Goal: Task Accomplishment & Management: Manage account settings

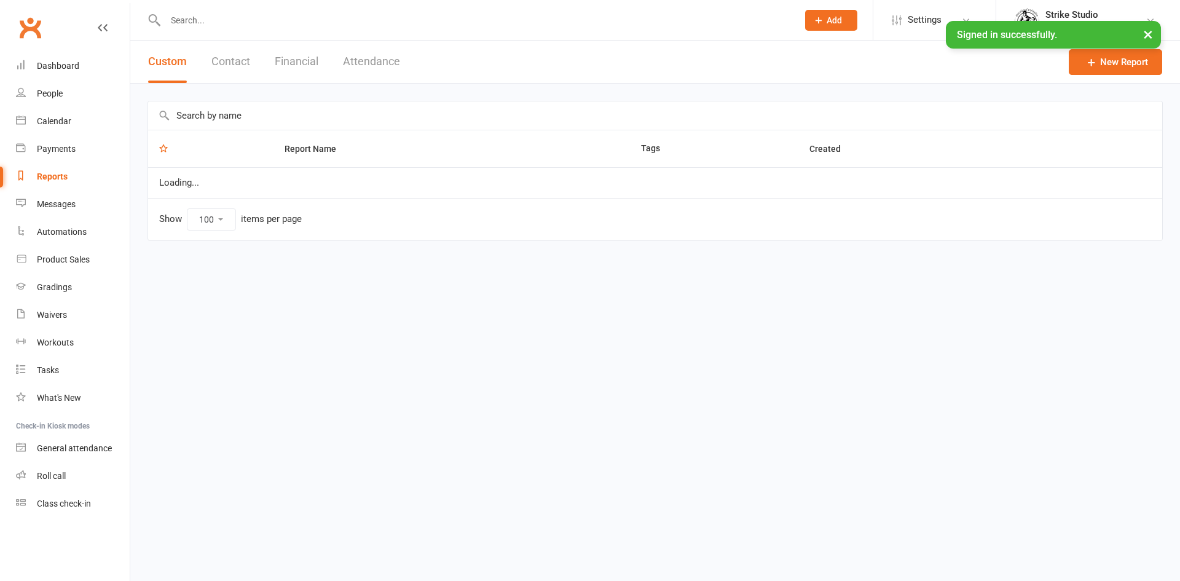
select select "100"
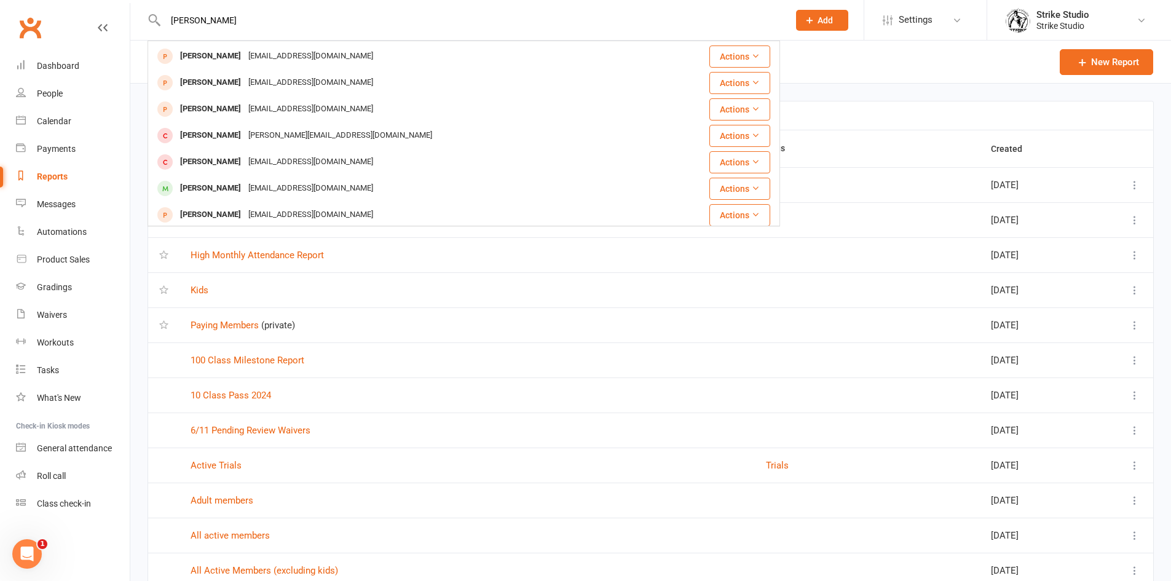
scroll to position [344, 0]
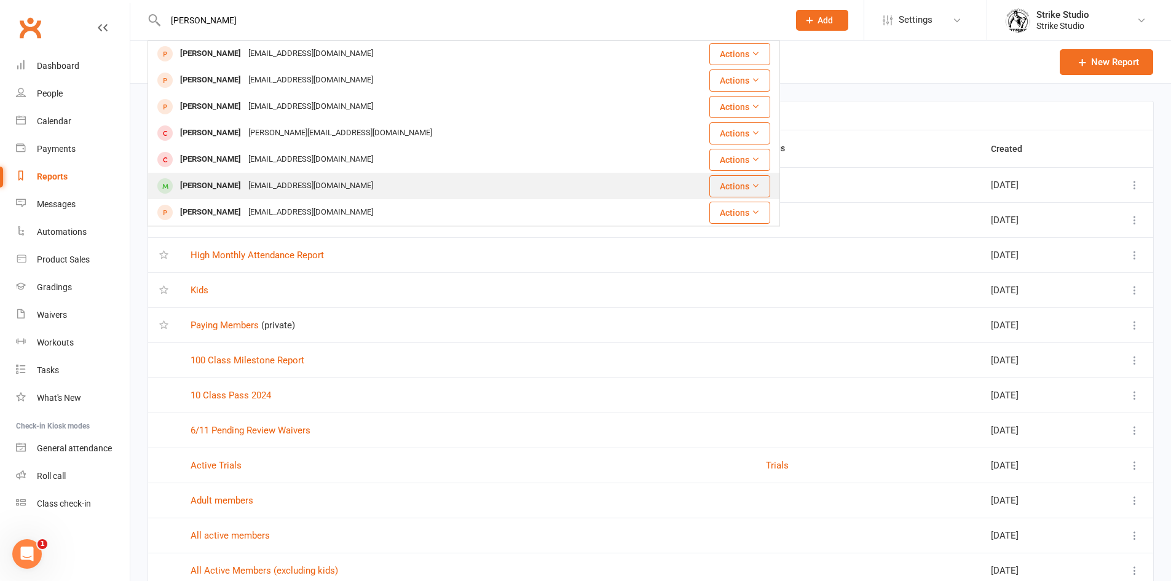
type input "[PERSON_NAME]"
click at [268, 184] on div "[EMAIL_ADDRESS][DOMAIN_NAME]" at bounding box center [311, 186] width 132 height 18
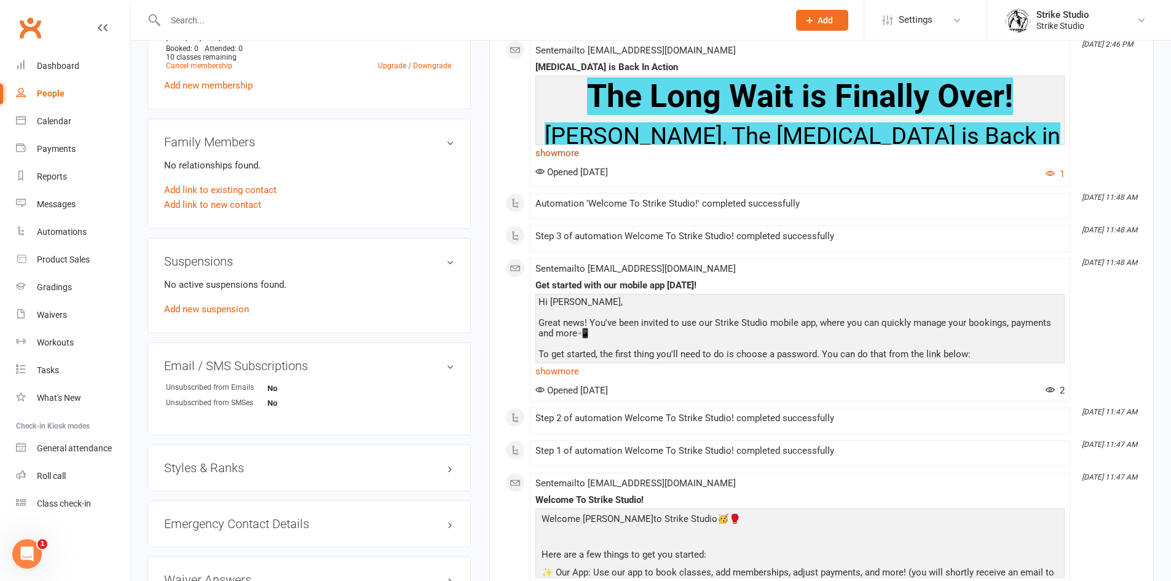
scroll to position [553, 0]
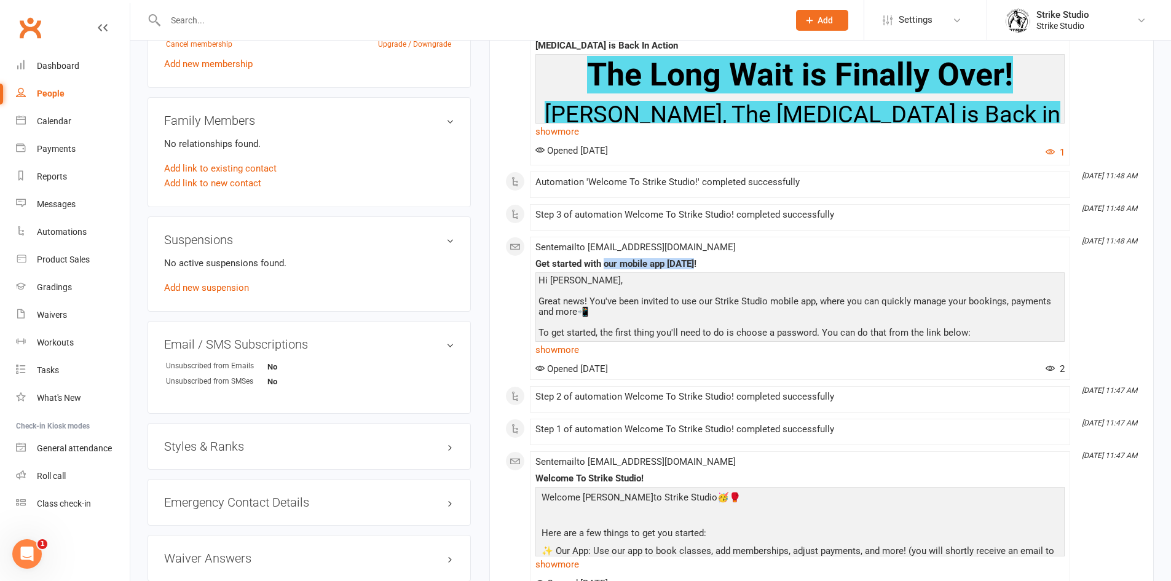
drag, startPoint x: 603, startPoint y: 261, endPoint x: 811, endPoint y: 261, distance: 207.8
click at [811, 261] on div "Get started with our mobile app [DATE]!" at bounding box center [799, 264] width 529 height 10
drag, startPoint x: 600, startPoint y: 248, endPoint x: 642, endPoint y: 248, distance: 42.4
click at [642, 248] on span "Sent email to [EMAIL_ADDRESS][DOMAIN_NAME]" at bounding box center [635, 247] width 200 height 11
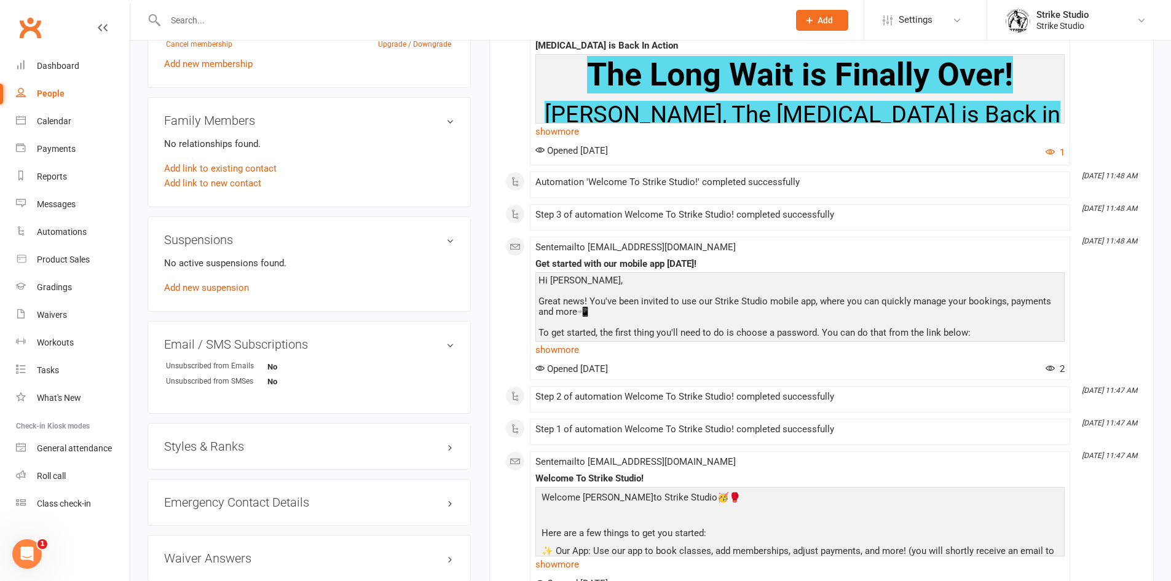
click at [694, 250] on span "Sent email to [EMAIL_ADDRESS][DOMAIN_NAME]" at bounding box center [635, 247] width 200 height 11
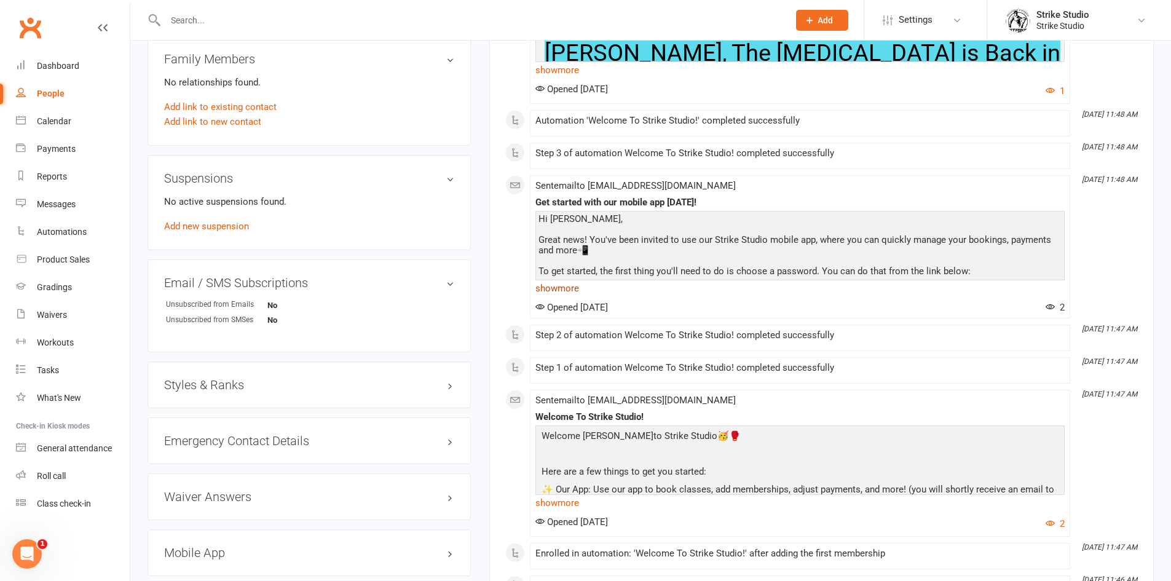
click at [578, 291] on link "show more" at bounding box center [799, 288] width 529 height 17
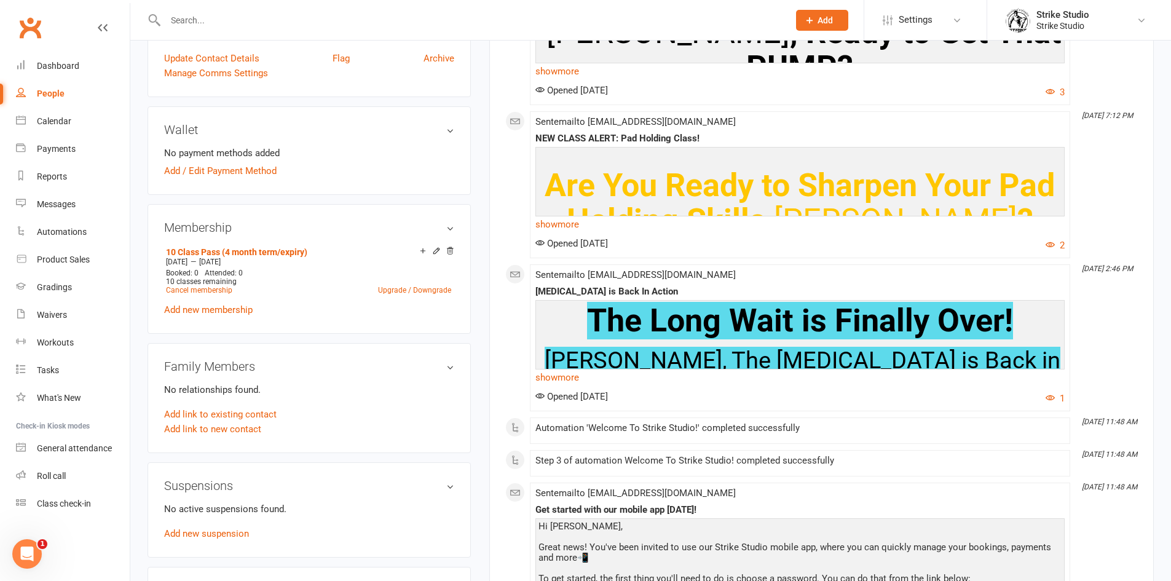
scroll to position [0, 0]
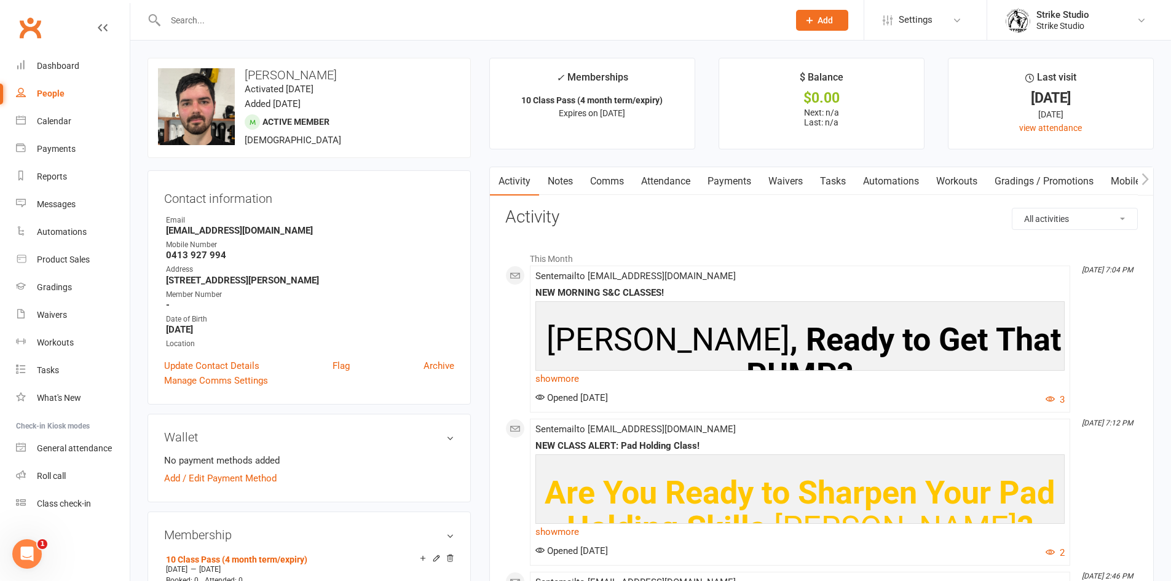
click at [1121, 185] on link "Mobile App" at bounding box center [1135, 181] width 66 height 28
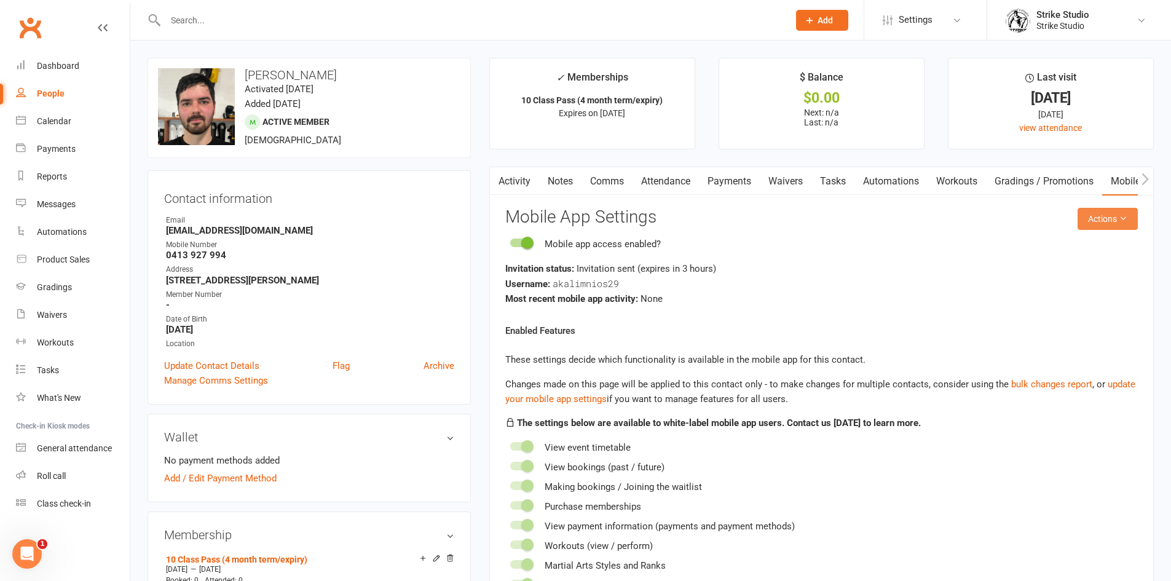
click at [1124, 221] on button "Actions" at bounding box center [1108, 219] width 60 height 22
click at [1100, 267] on link "Send invitation SMS" at bounding box center [1067, 271] width 122 height 25
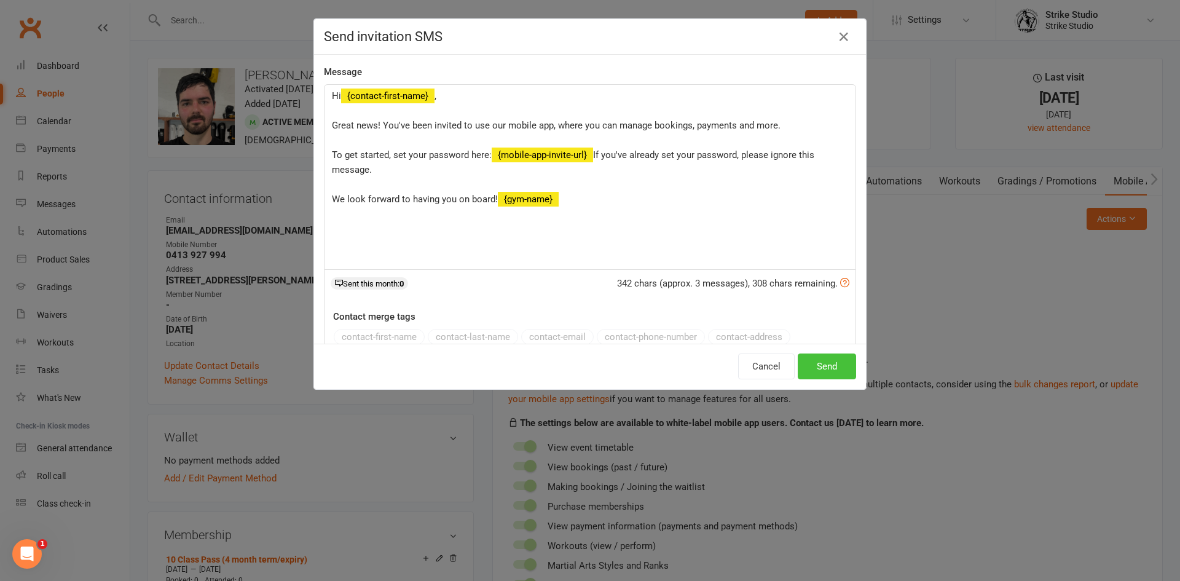
click at [841, 369] on button "Send" at bounding box center [827, 366] width 58 height 26
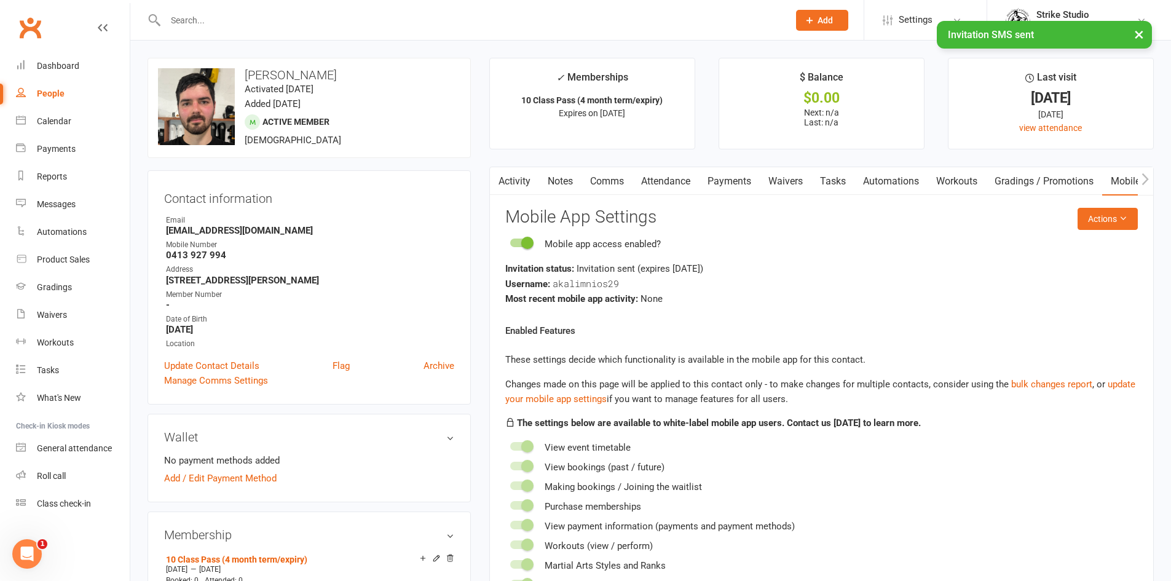
click at [528, 188] on link "Activity" at bounding box center [514, 181] width 49 height 28
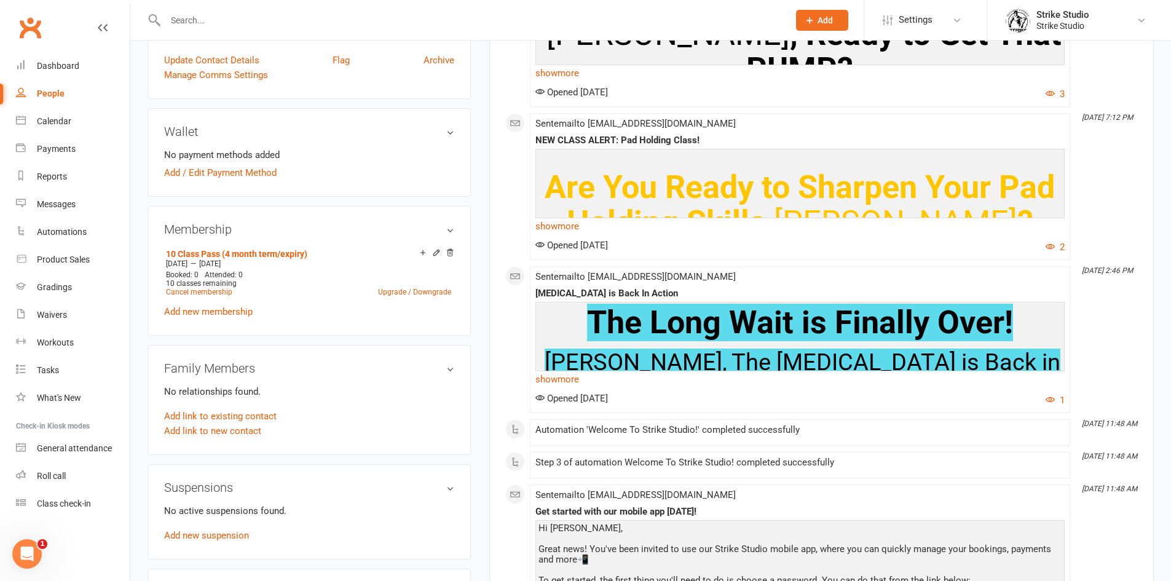
scroll to position [123, 0]
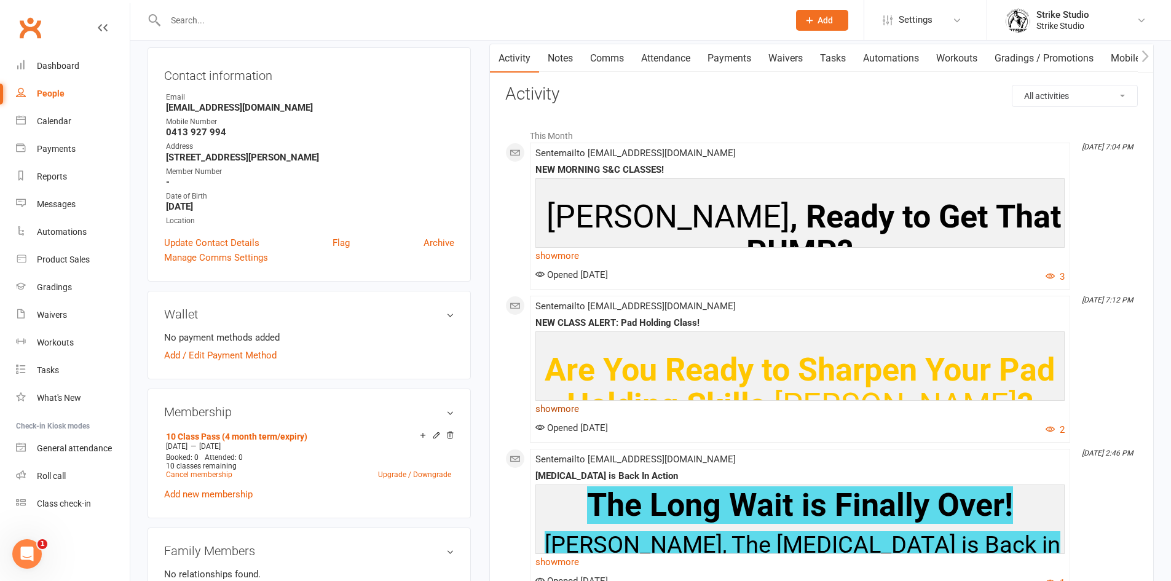
click at [574, 416] on link "show more" at bounding box center [799, 408] width 529 height 17
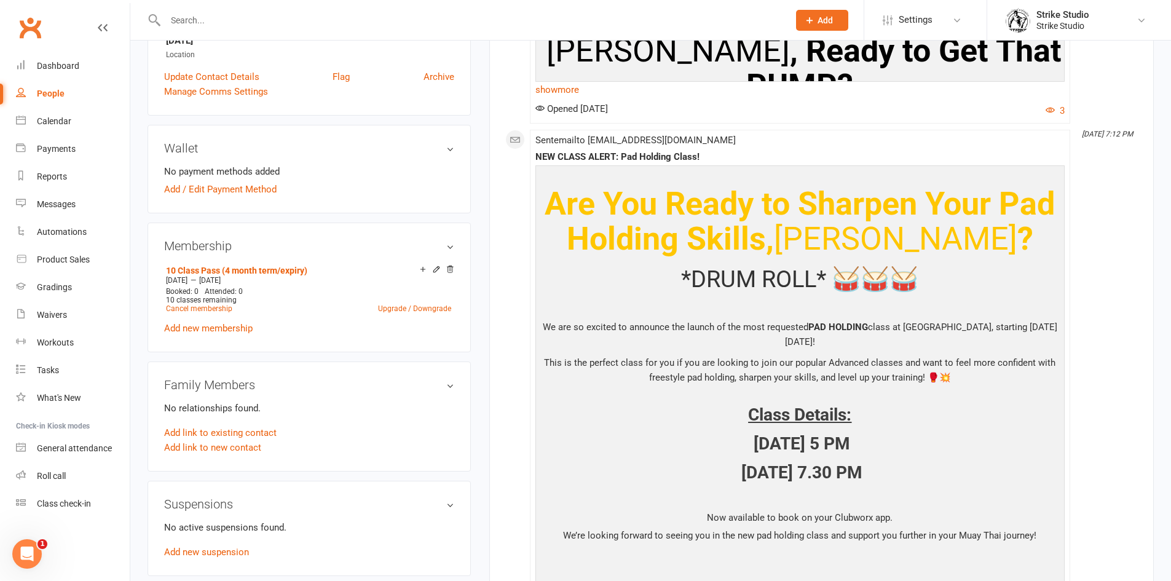
scroll to position [0, 0]
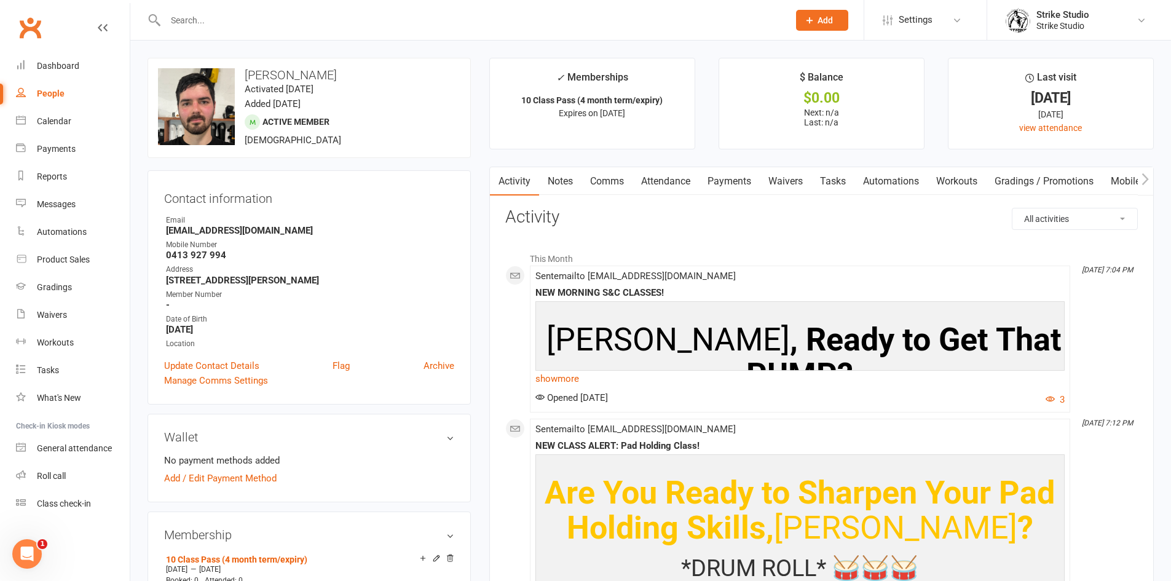
click at [552, 173] on link "Notes" at bounding box center [560, 181] width 42 height 28
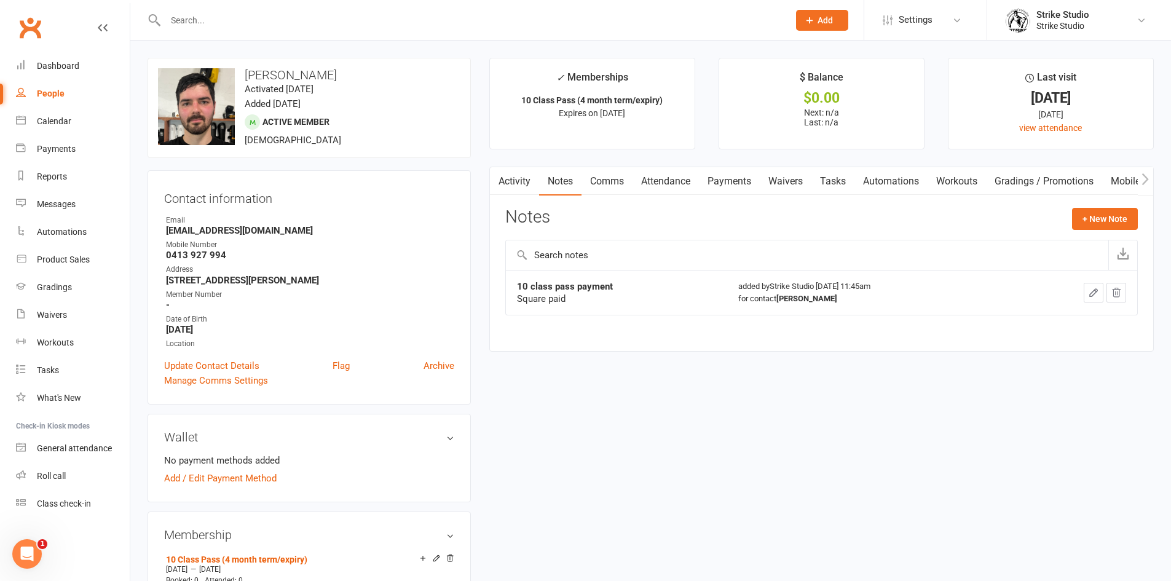
click at [507, 190] on link "Activity" at bounding box center [514, 181] width 49 height 28
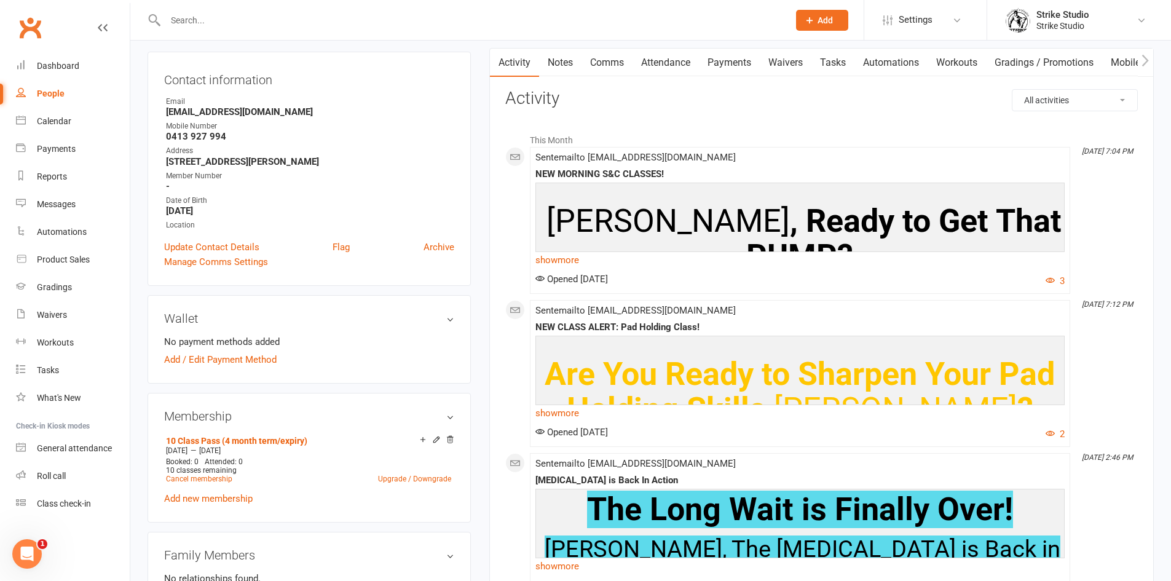
scroll to position [123, 0]
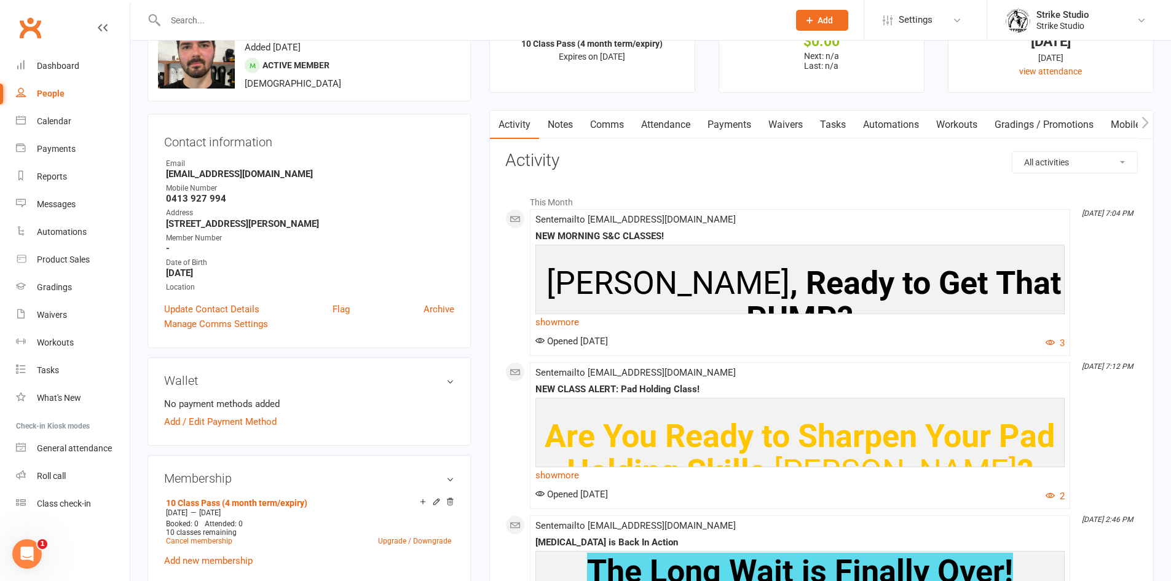
scroll to position [0, 0]
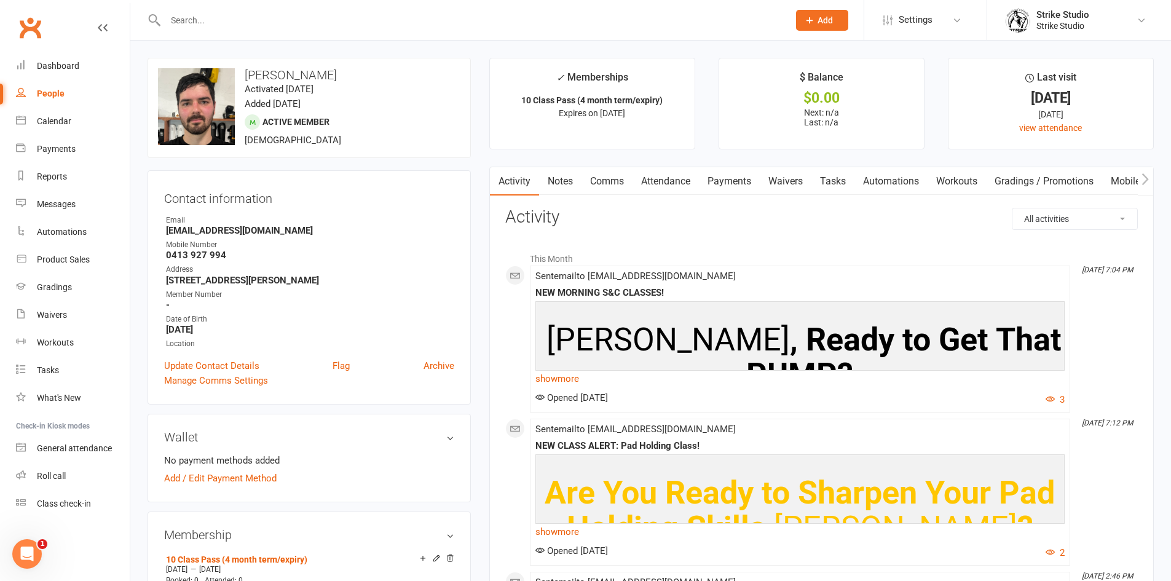
click at [592, 193] on link "Comms" at bounding box center [607, 181] width 51 height 28
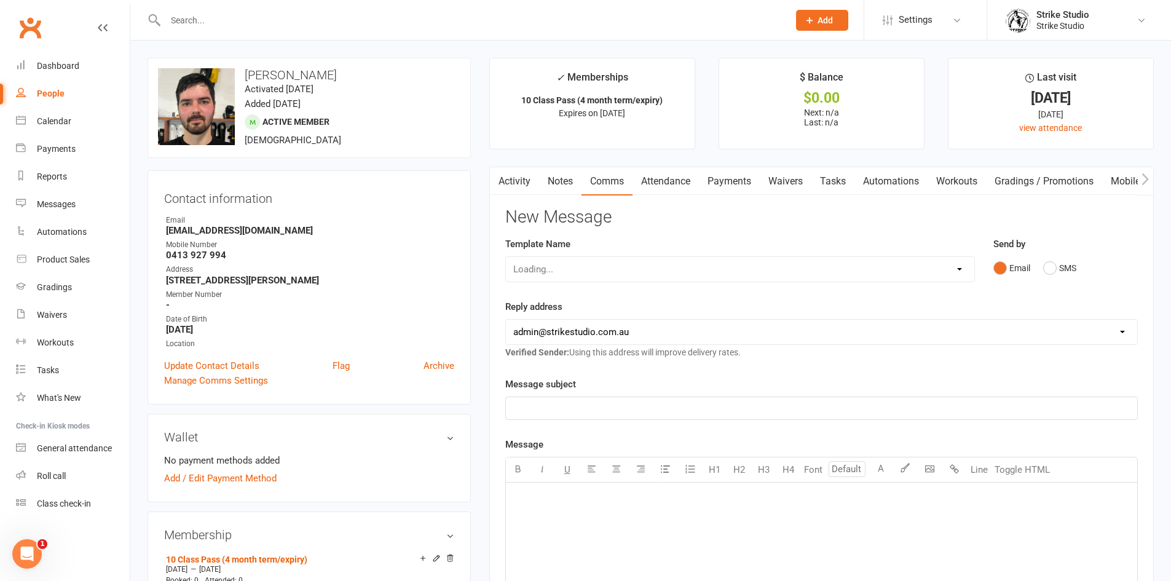
click at [531, 179] on link "Activity" at bounding box center [514, 181] width 49 height 28
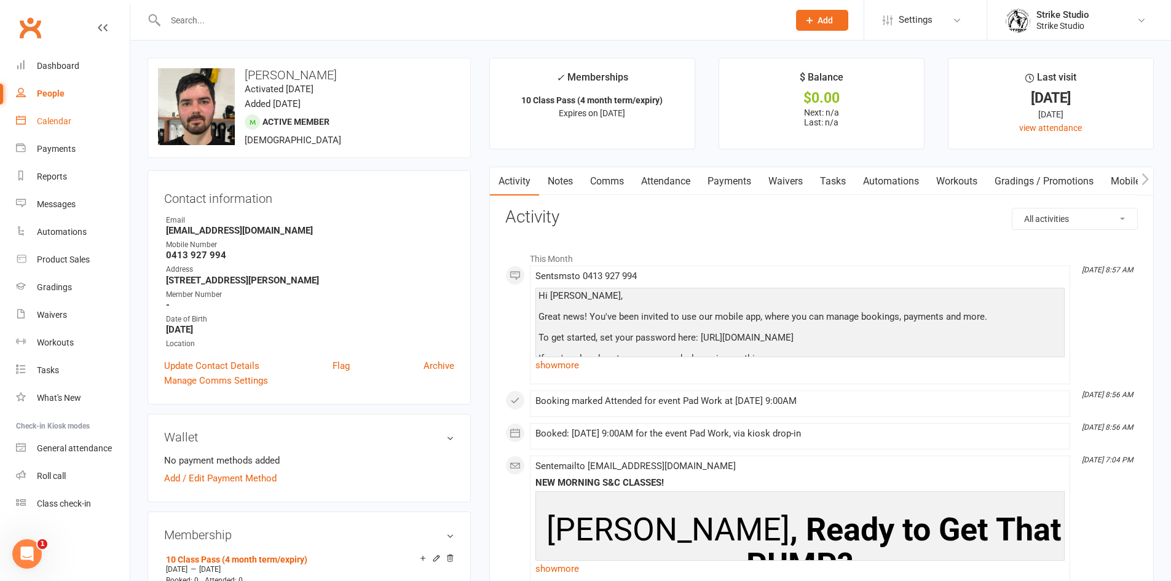
click at [57, 123] on div "Calendar" at bounding box center [54, 121] width 34 height 10
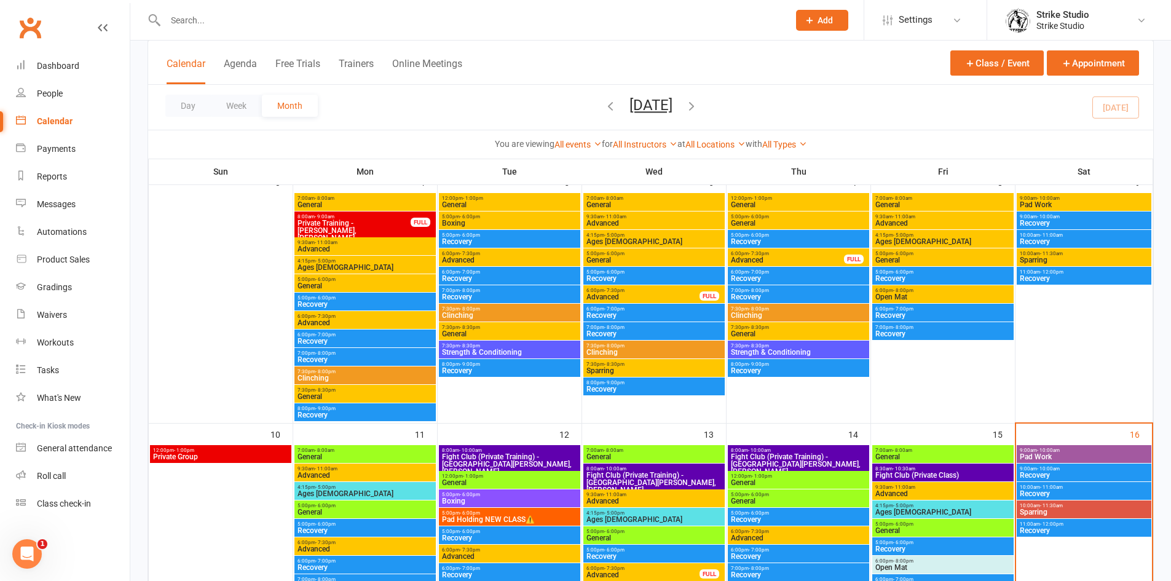
scroll to position [369, 0]
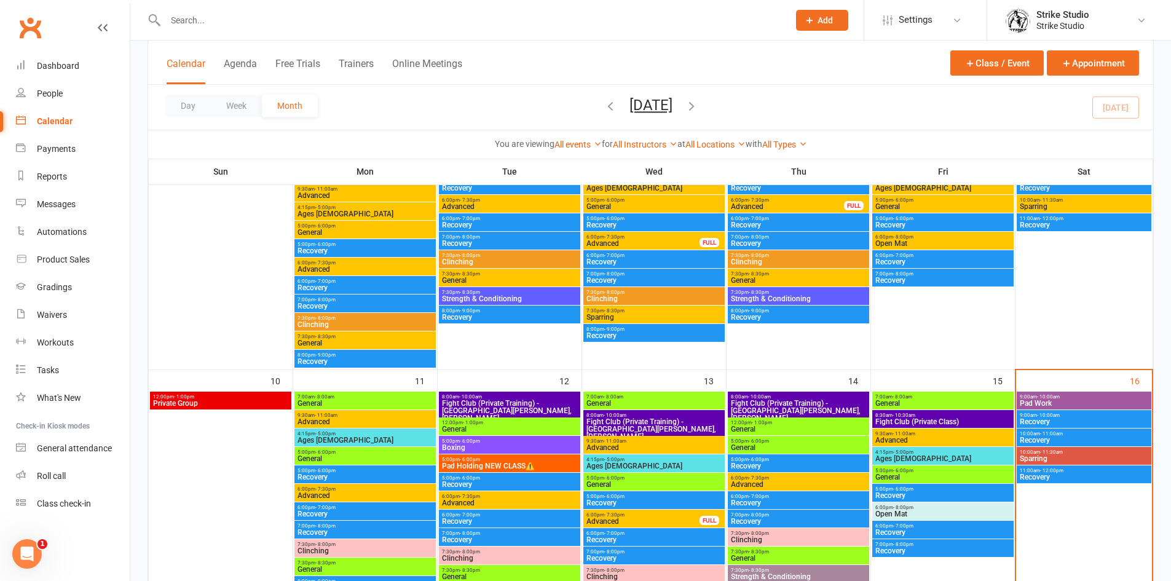
click at [1050, 401] on span "Pad Work" at bounding box center [1084, 403] width 130 height 7
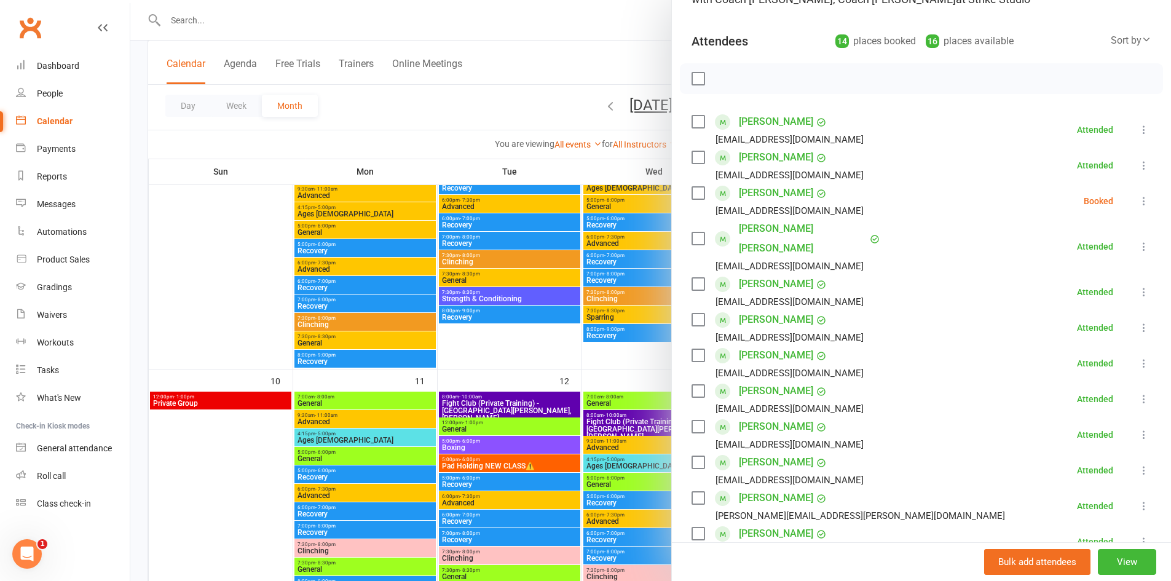
scroll to position [184, 0]
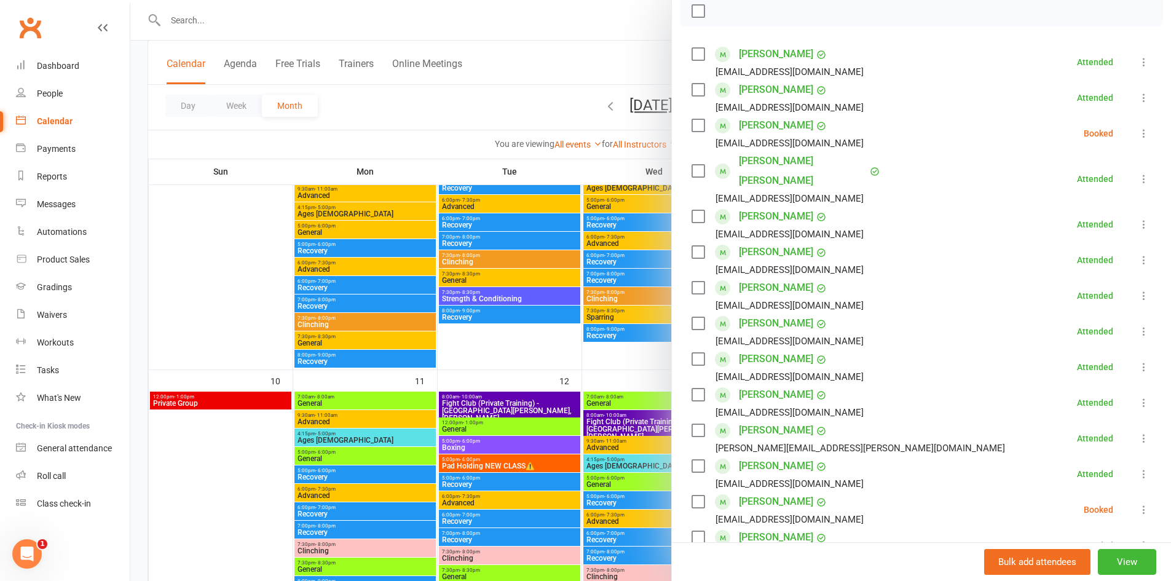
click at [1138, 135] on icon at bounding box center [1144, 133] width 12 height 12
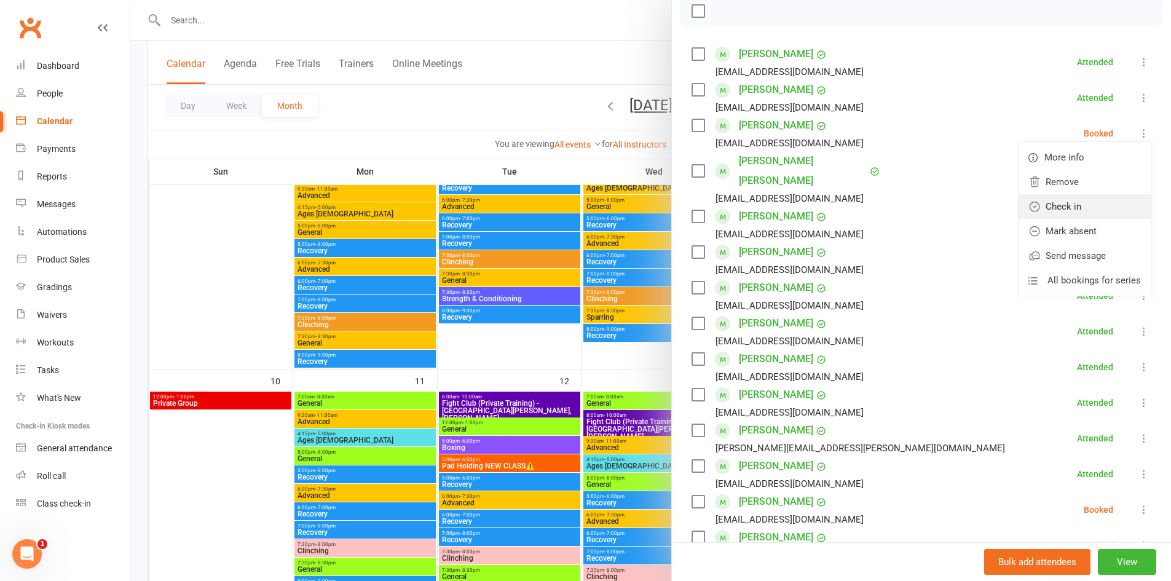
click at [1107, 207] on link "Check in" at bounding box center [1085, 206] width 132 height 25
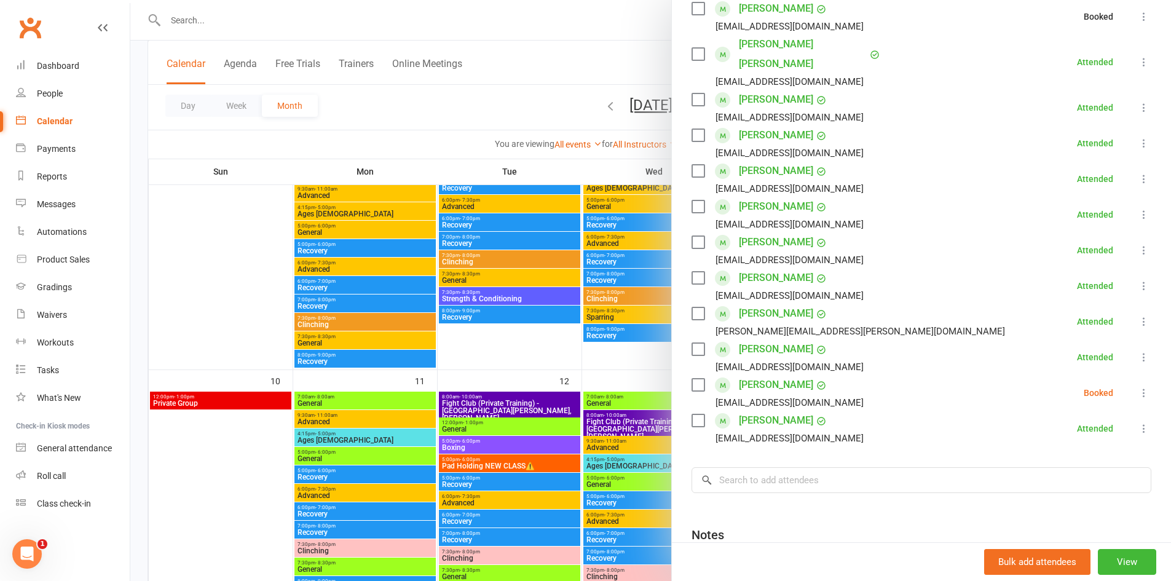
scroll to position [307, 0]
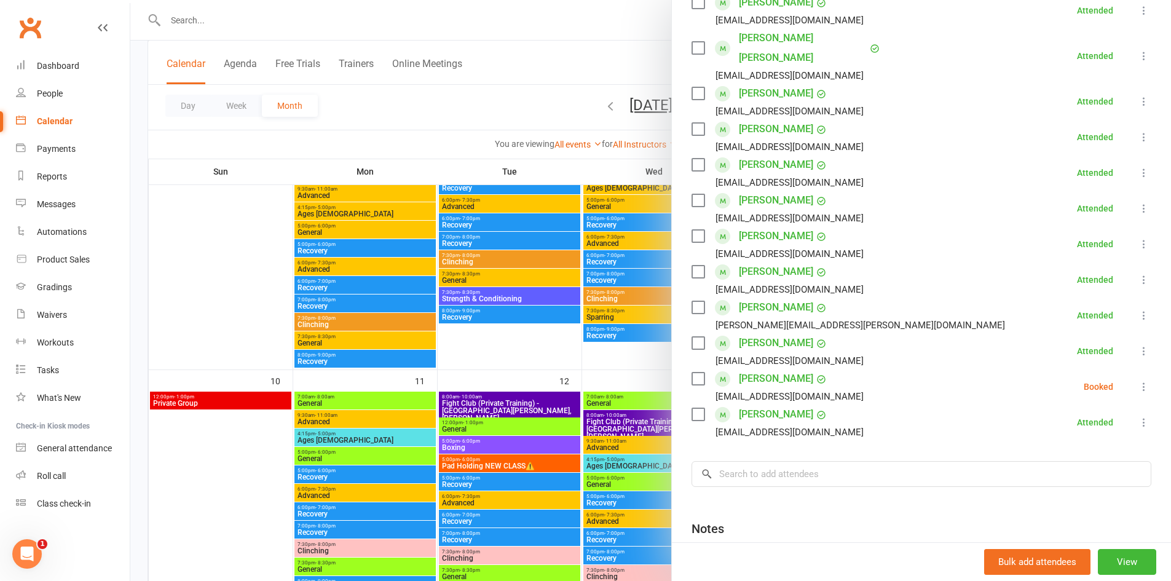
click at [1138, 381] on icon at bounding box center [1144, 387] width 12 height 12
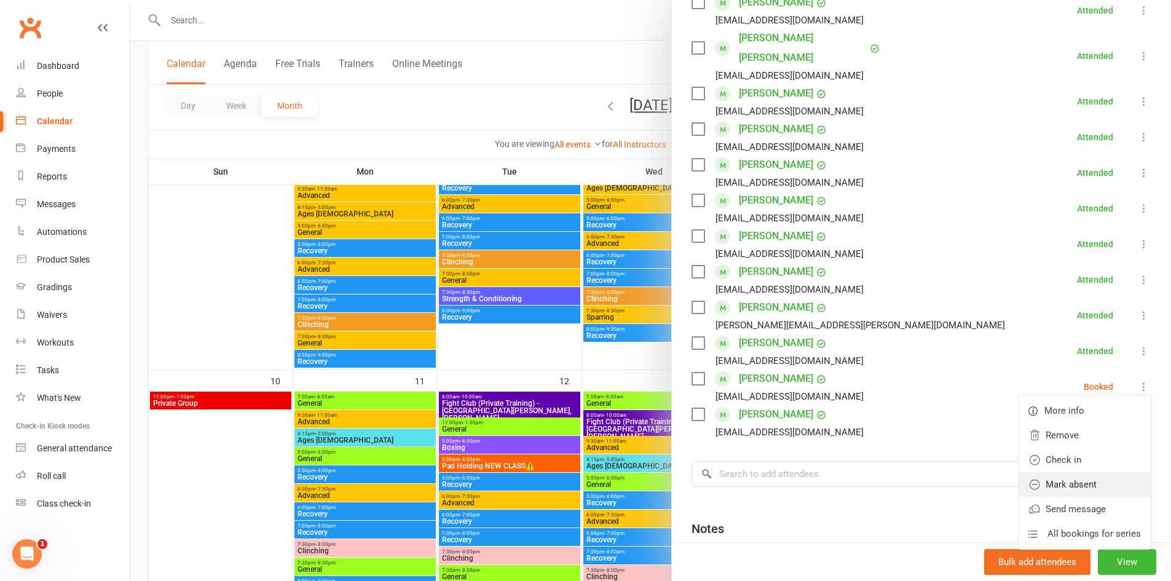
click at [1073, 472] on link "Mark absent" at bounding box center [1085, 484] width 132 height 25
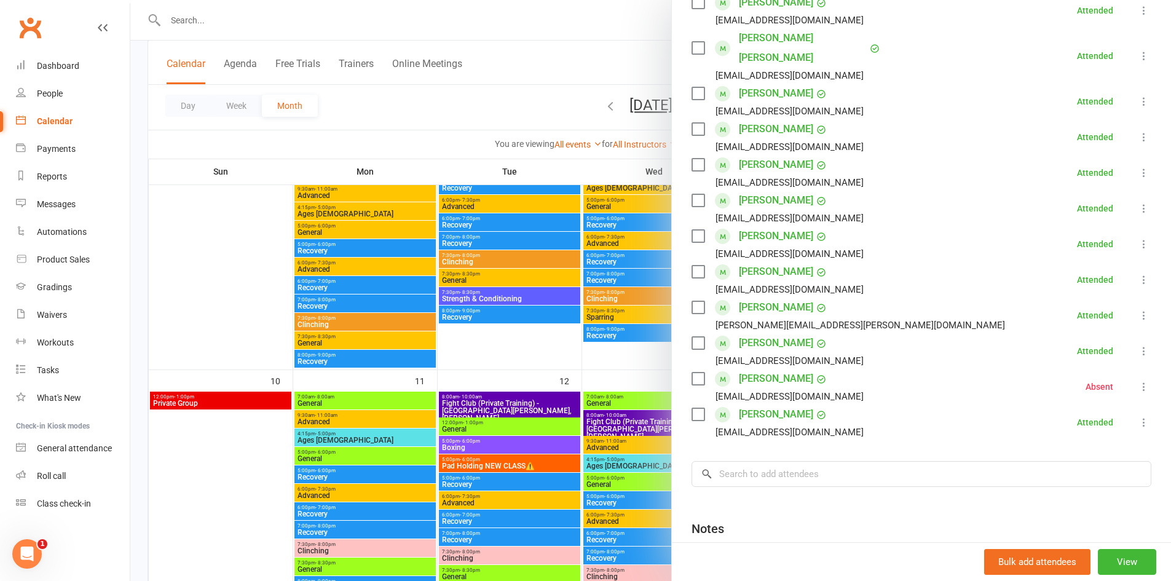
click at [588, 327] on div at bounding box center [650, 290] width 1041 height 581
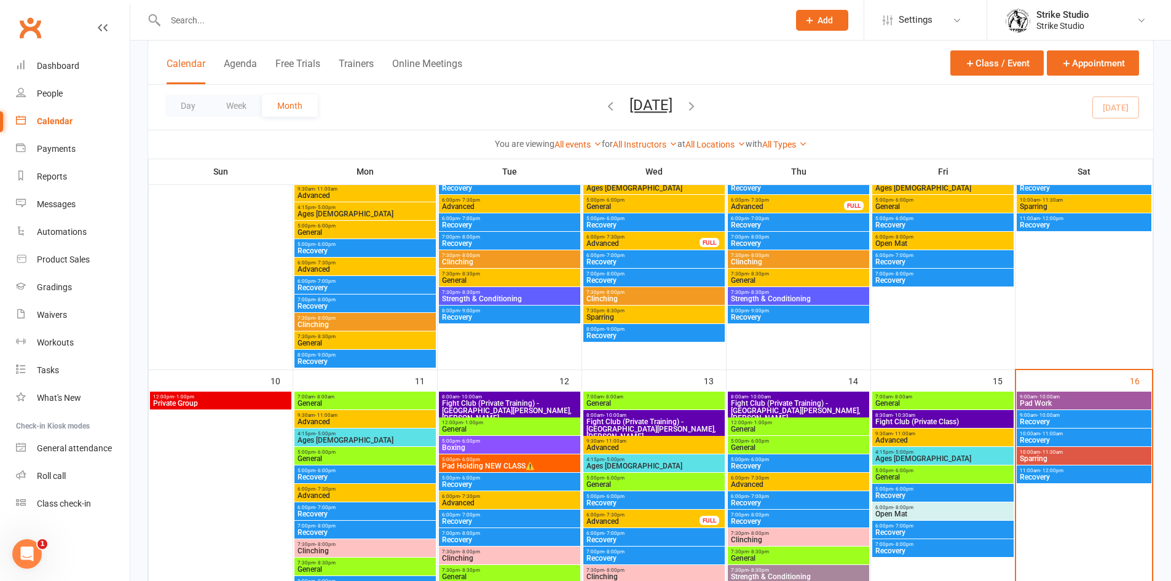
click at [1089, 401] on span "Pad Work" at bounding box center [1084, 403] width 130 height 7
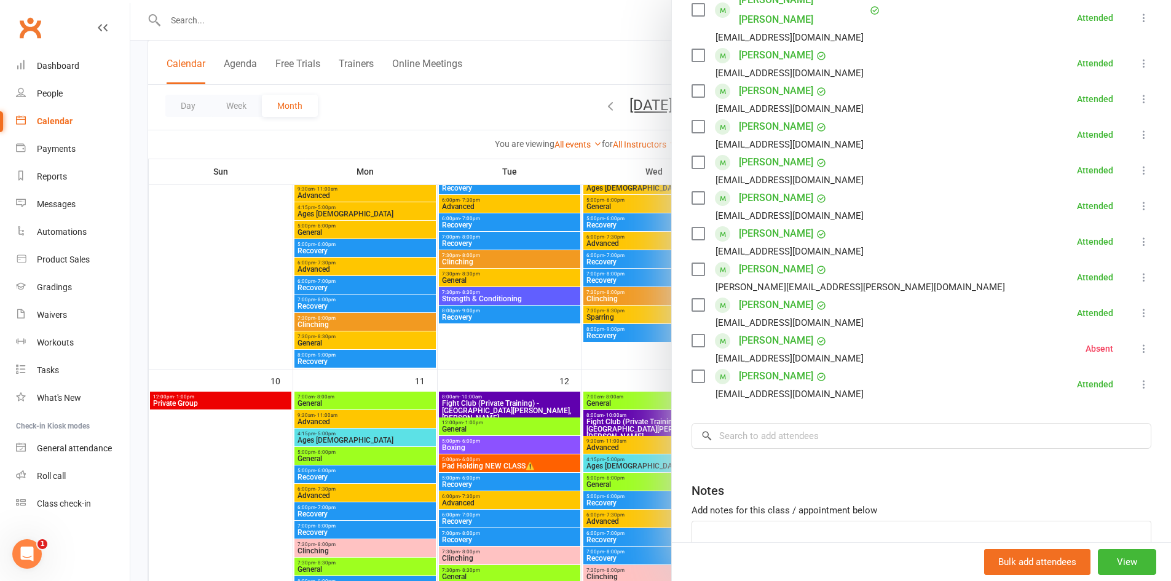
scroll to position [406, 0]
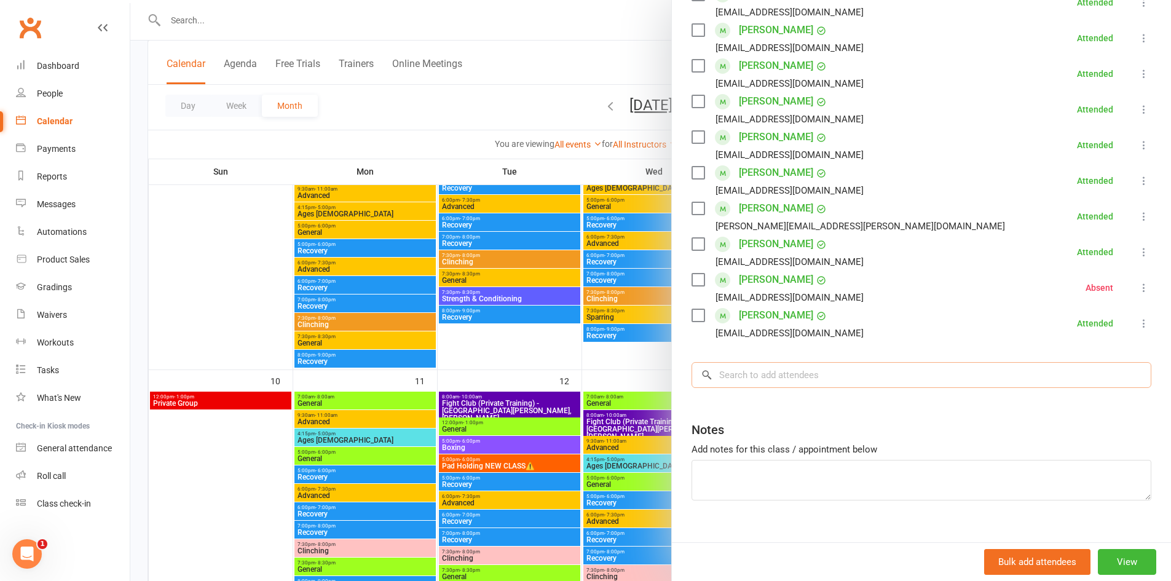
click at [833, 362] on input "search" at bounding box center [922, 375] width 460 height 26
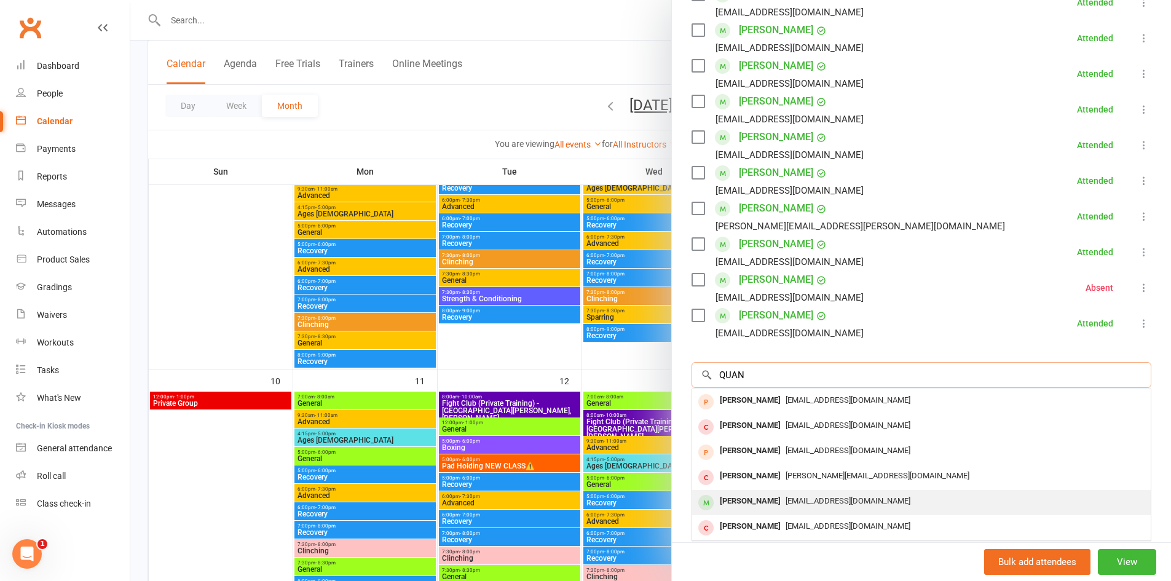
type input "QUAN"
click at [826, 492] on div "[EMAIL_ADDRESS][DOMAIN_NAME]" at bounding box center [921, 501] width 449 height 18
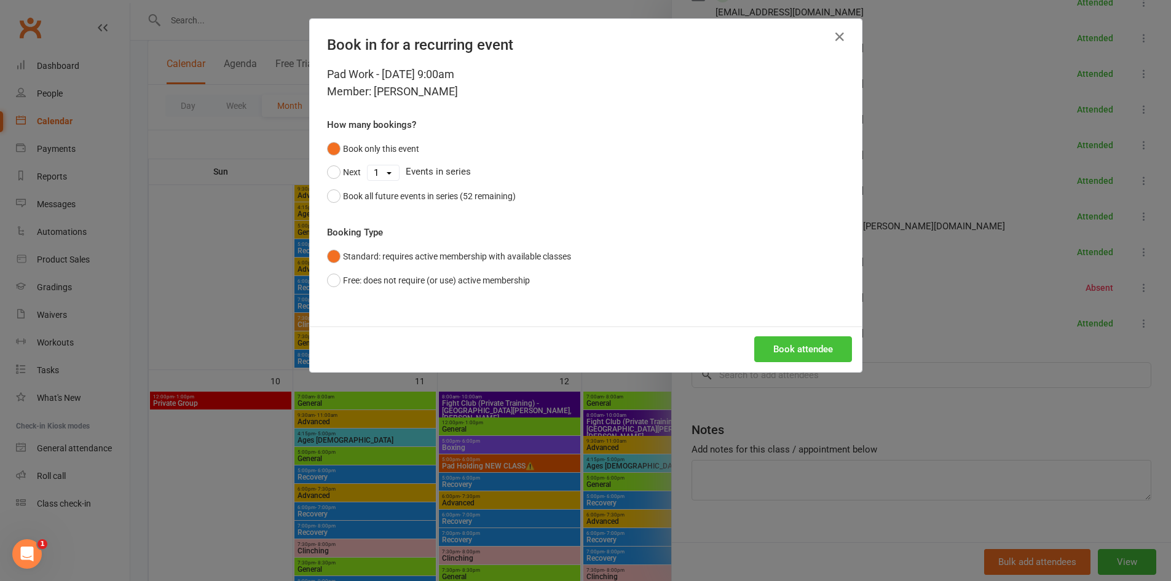
drag, startPoint x: 766, startPoint y: 361, endPoint x: 773, endPoint y: 358, distance: 7.4
click at [767, 361] on button "Book attendee" at bounding box center [803, 349] width 98 height 26
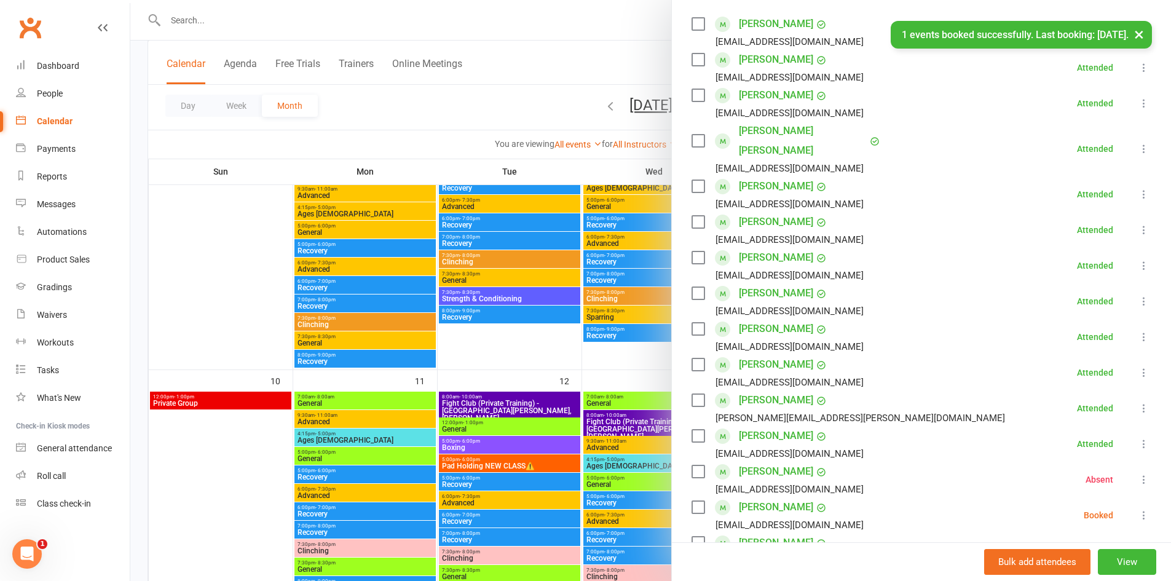
scroll to position [345, 0]
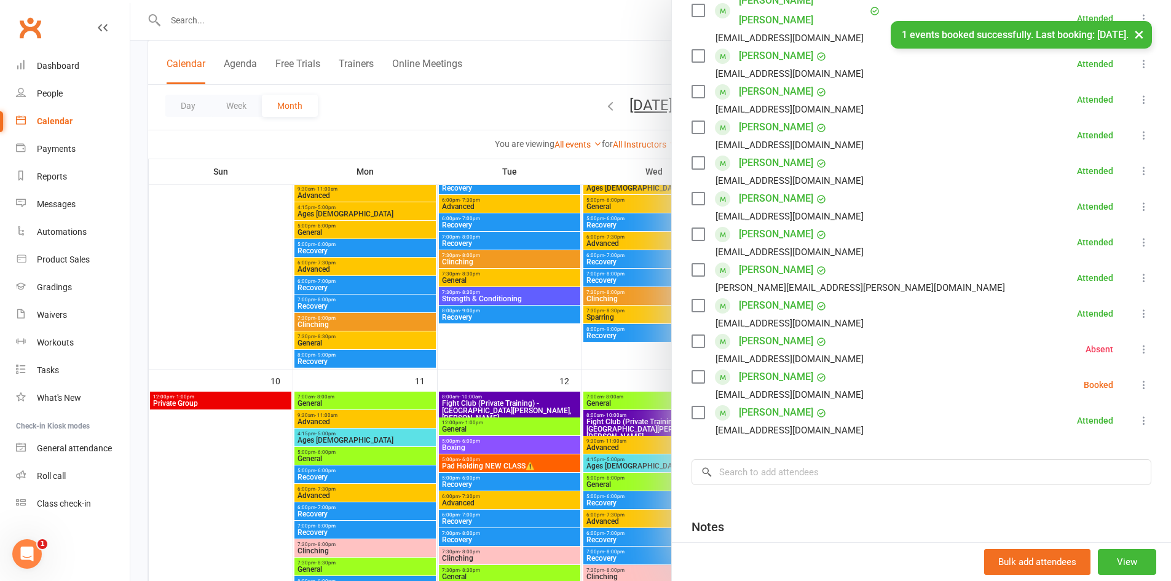
click at [1138, 379] on icon at bounding box center [1144, 385] width 12 height 12
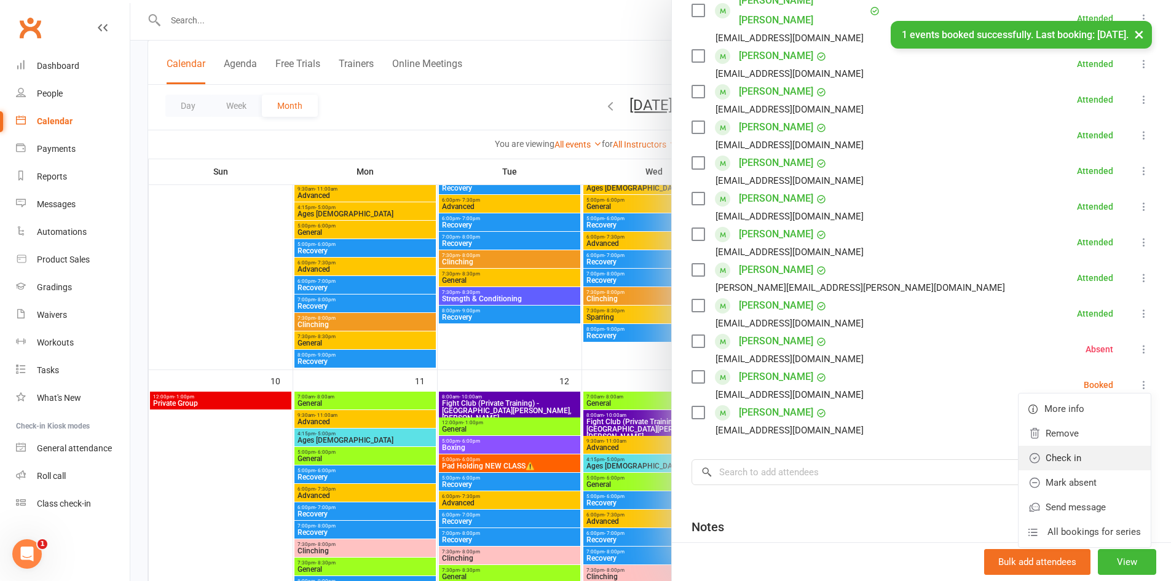
click at [1042, 446] on link "Check in" at bounding box center [1085, 458] width 132 height 25
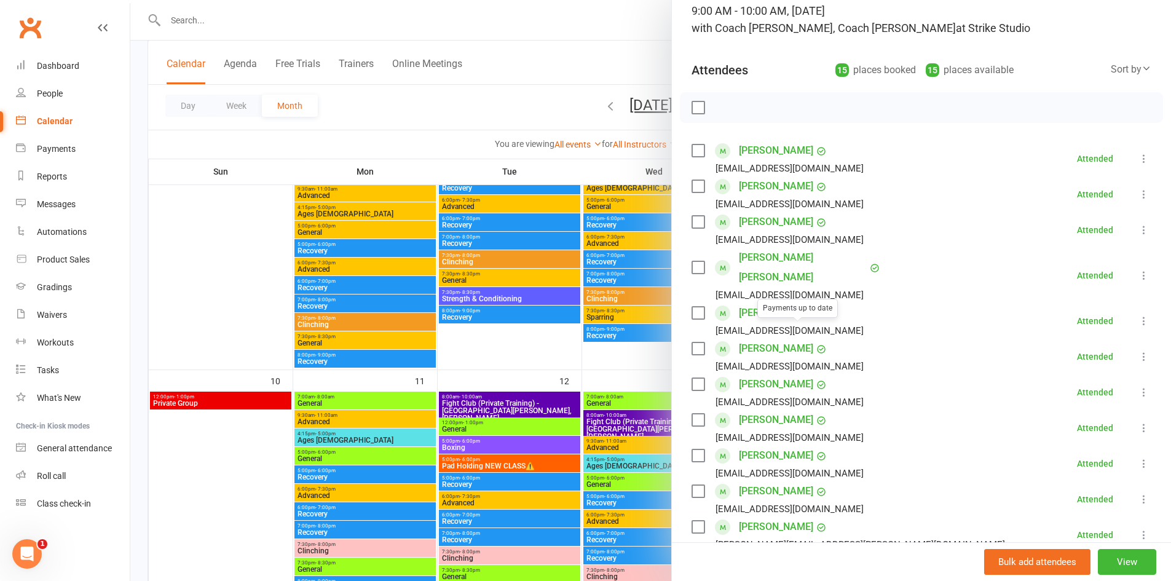
scroll to position [369, 0]
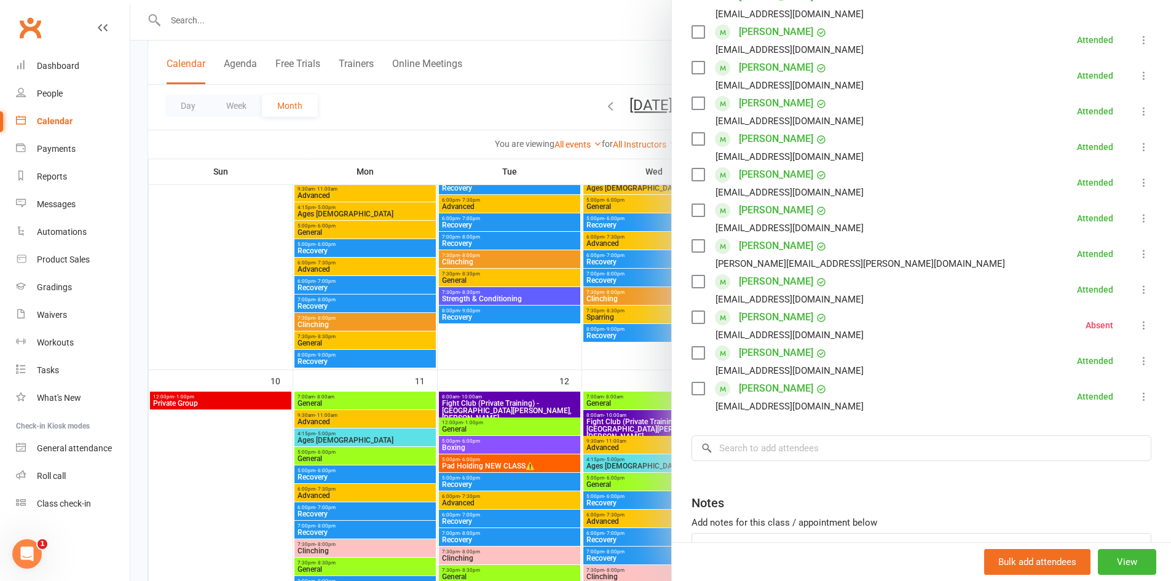
click at [500, 303] on div at bounding box center [650, 290] width 1041 height 581
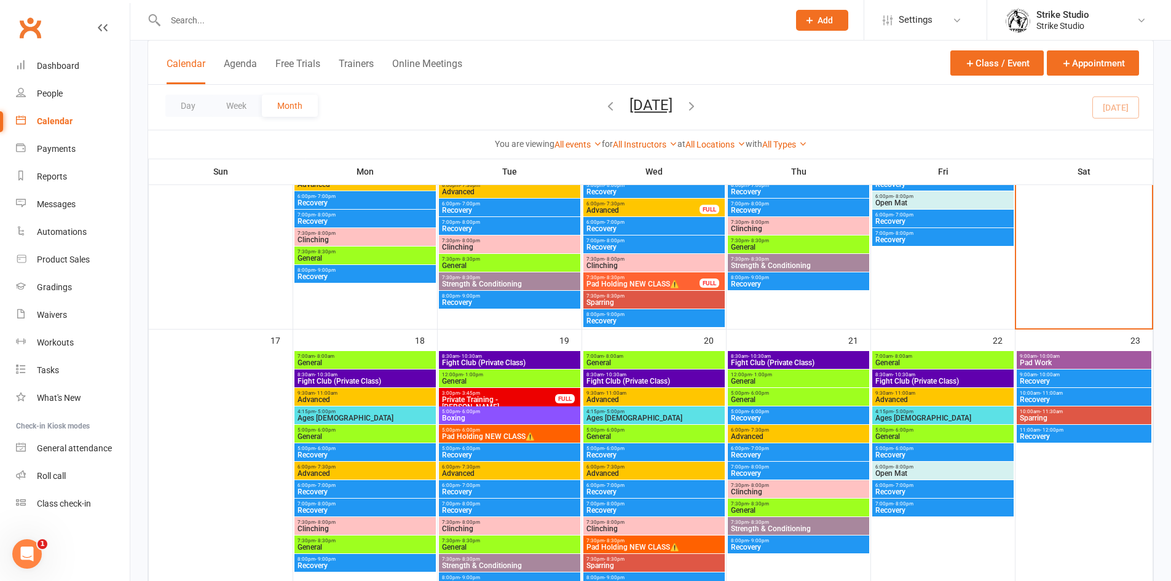
scroll to position [738, 0]
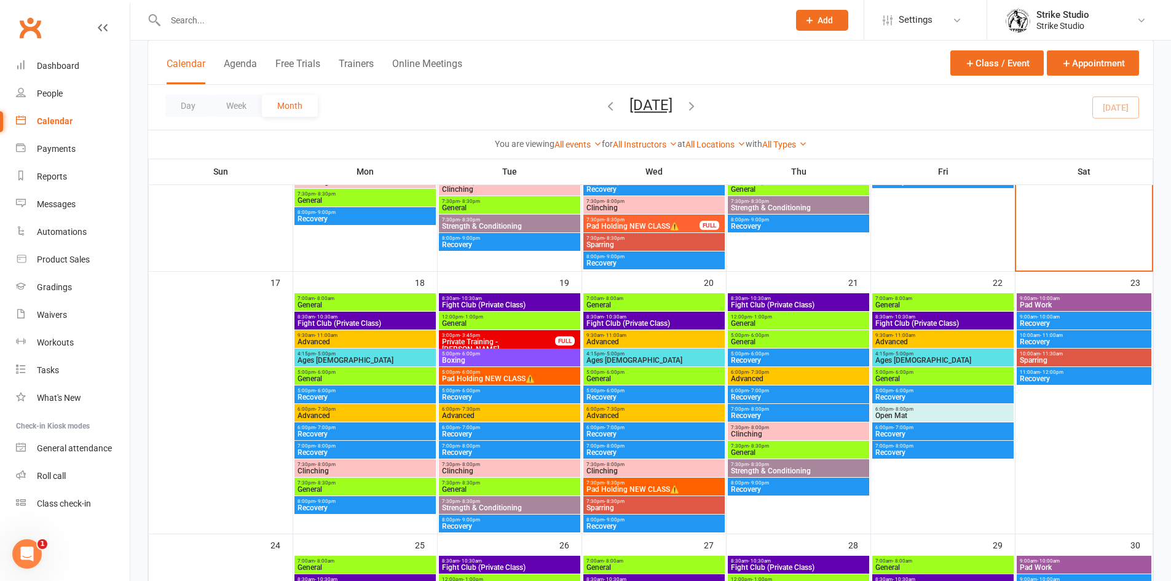
click at [339, 301] on span "General" at bounding box center [365, 304] width 136 height 7
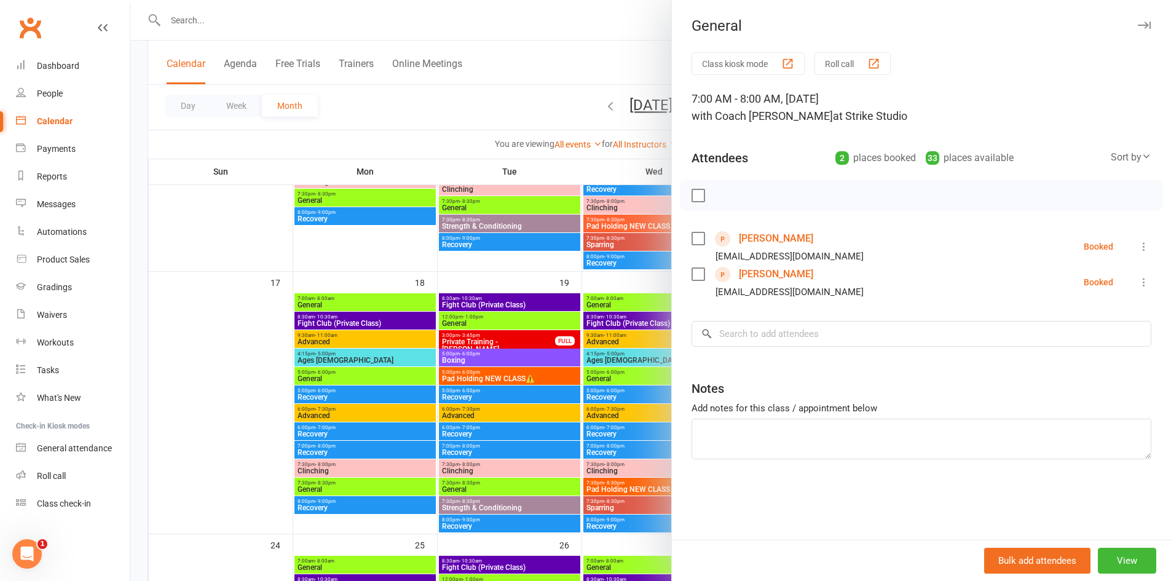
click at [421, 371] on div at bounding box center [650, 290] width 1041 height 581
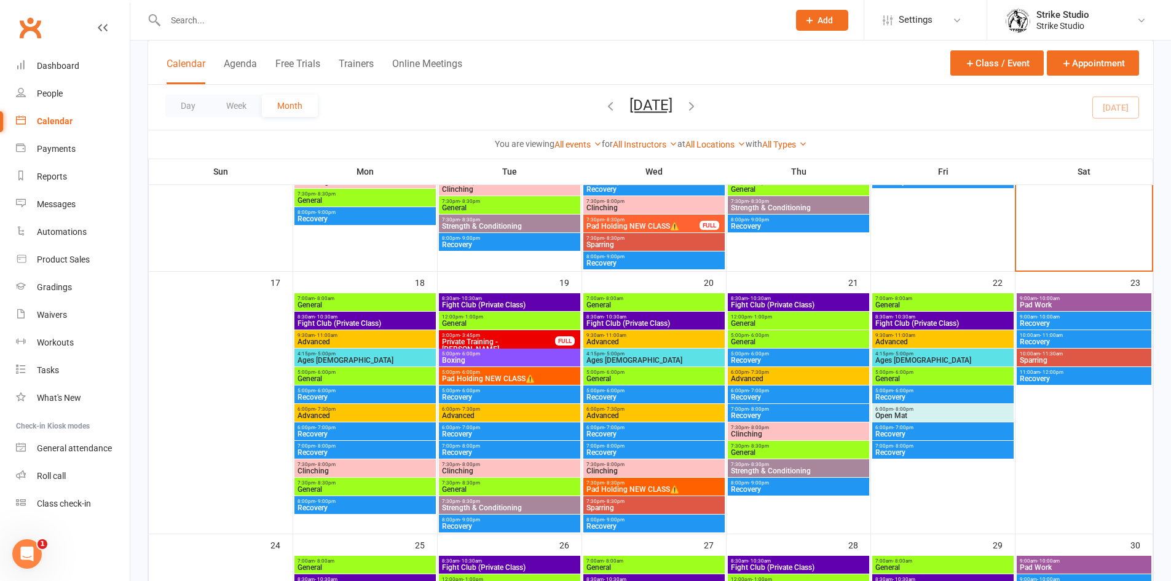
click at [371, 330] on div "9:30am - 11:00am Advanced" at bounding box center [364, 339] width 141 height 18
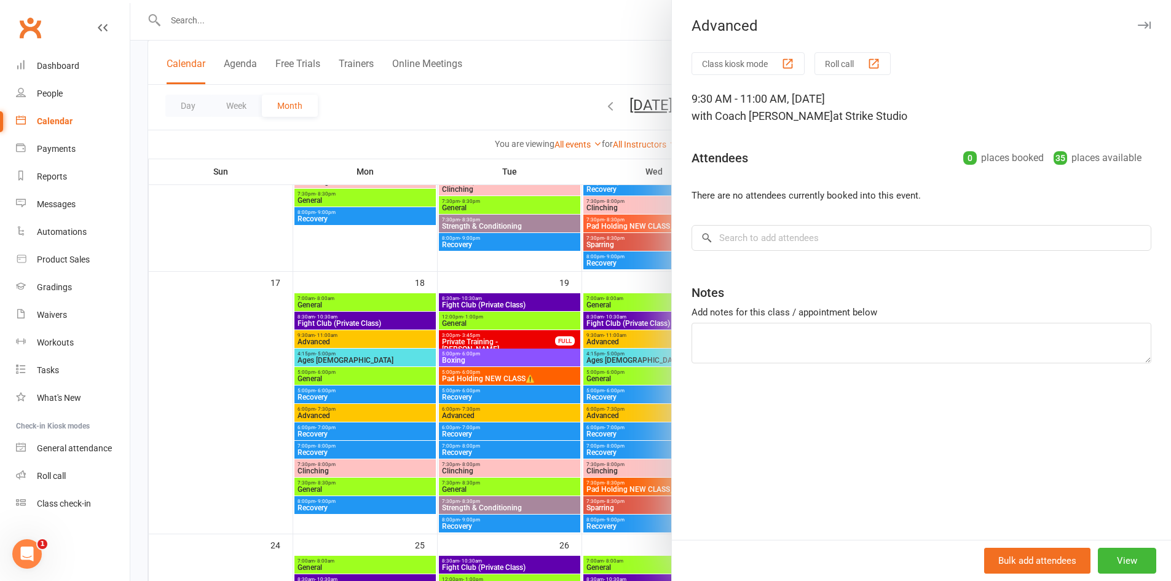
click at [371, 329] on div at bounding box center [650, 290] width 1041 height 581
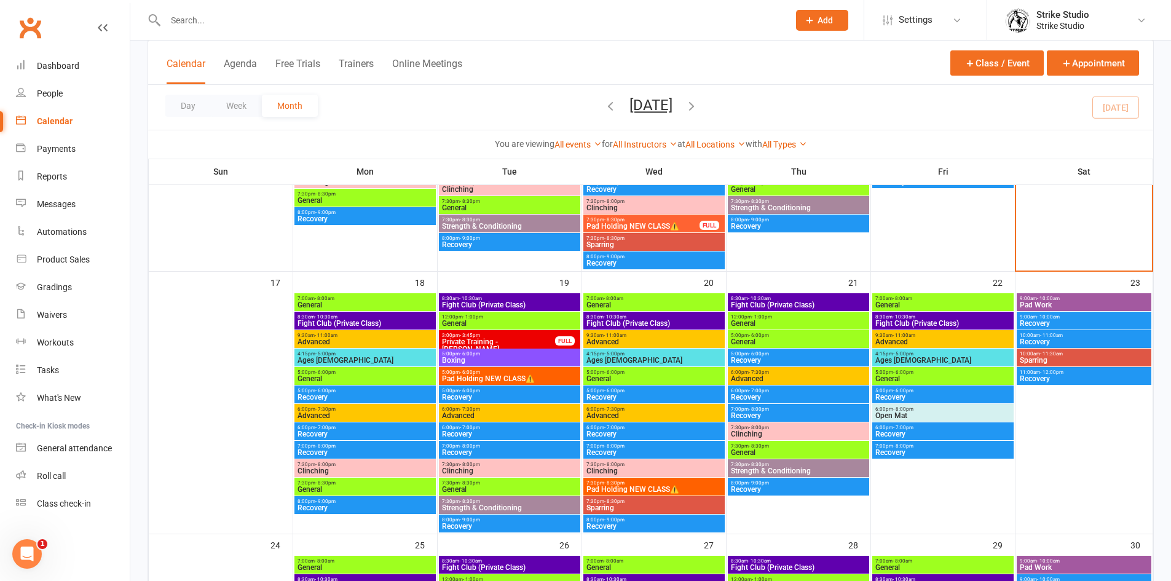
click at [367, 304] on span "General" at bounding box center [365, 304] width 136 height 7
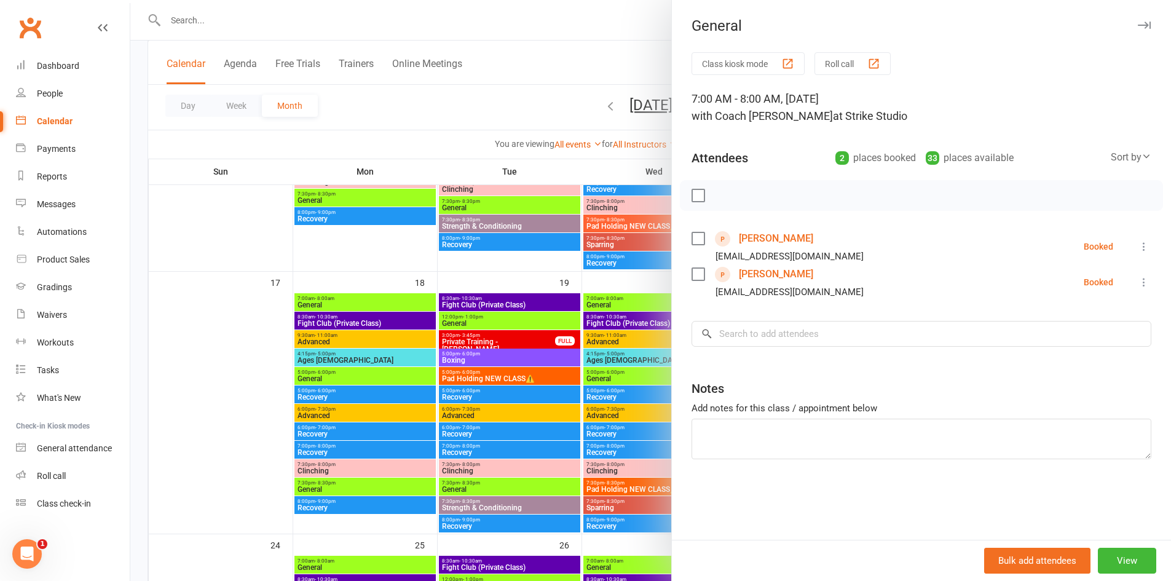
click at [409, 342] on div at bounding box center [650, 290] width 1041 height 581
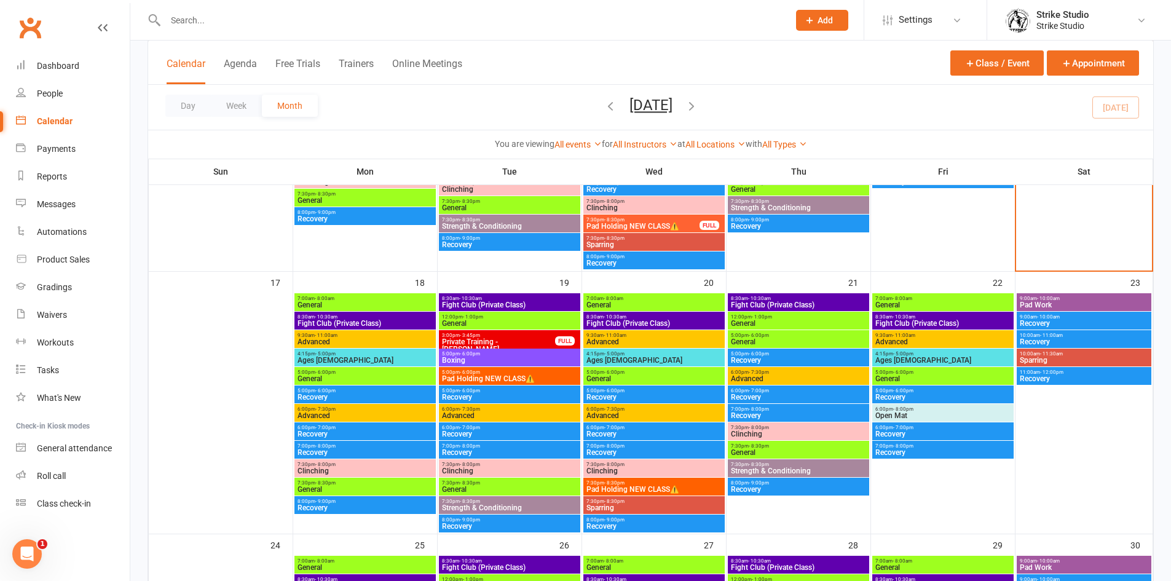
click at [340, 318] on span "8:30am - 10:30am" at bounding box center [365, 317] width 136 height 6
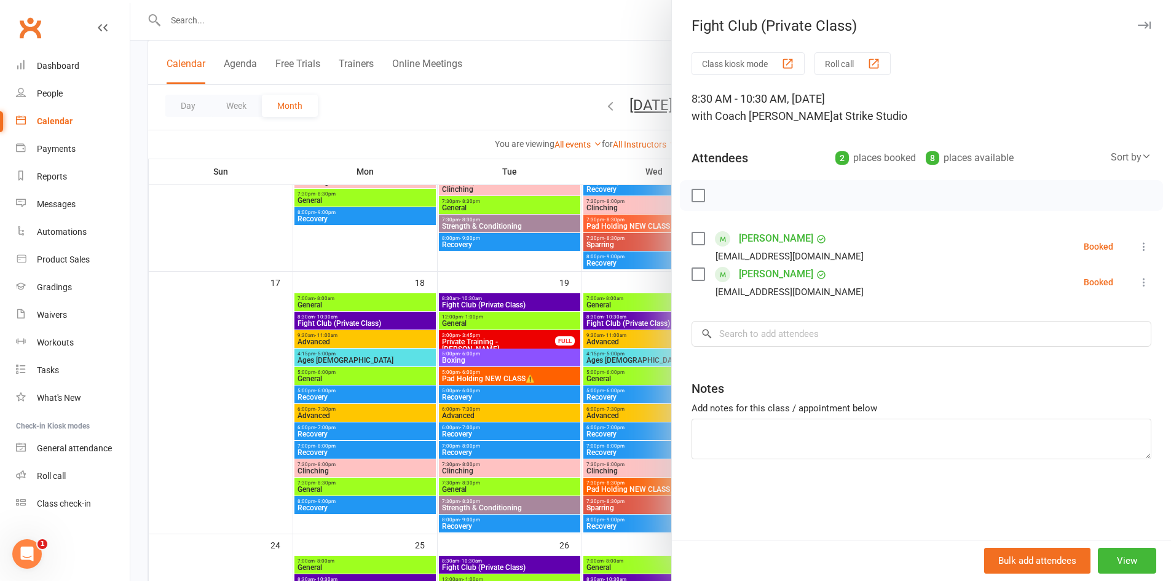
click at [361, 390] on div at bounding box center [650, 290] width 1041 height 581
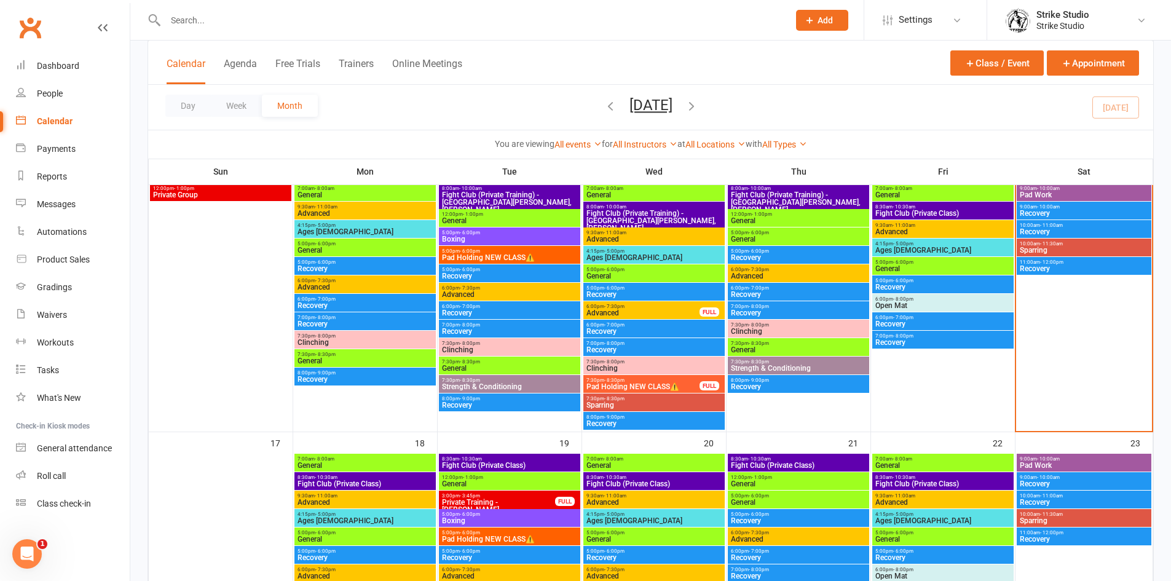
scroll to position [553, 0]
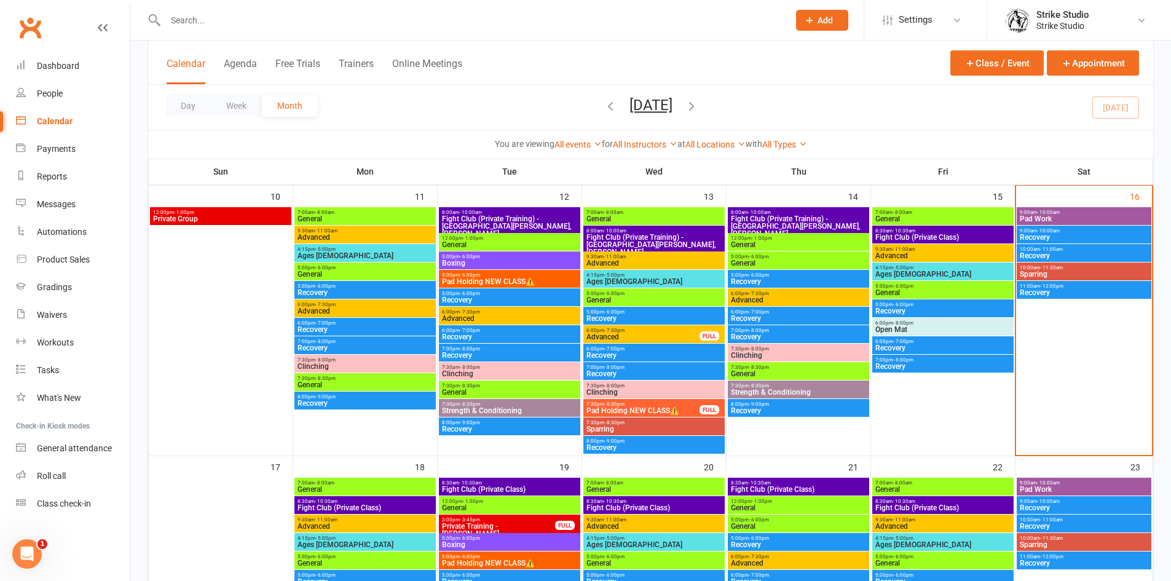
click at [916, 325] on div "6:00pm - 8:00pm Open Mat" at bounding box center [942, 327] width 141 height 18
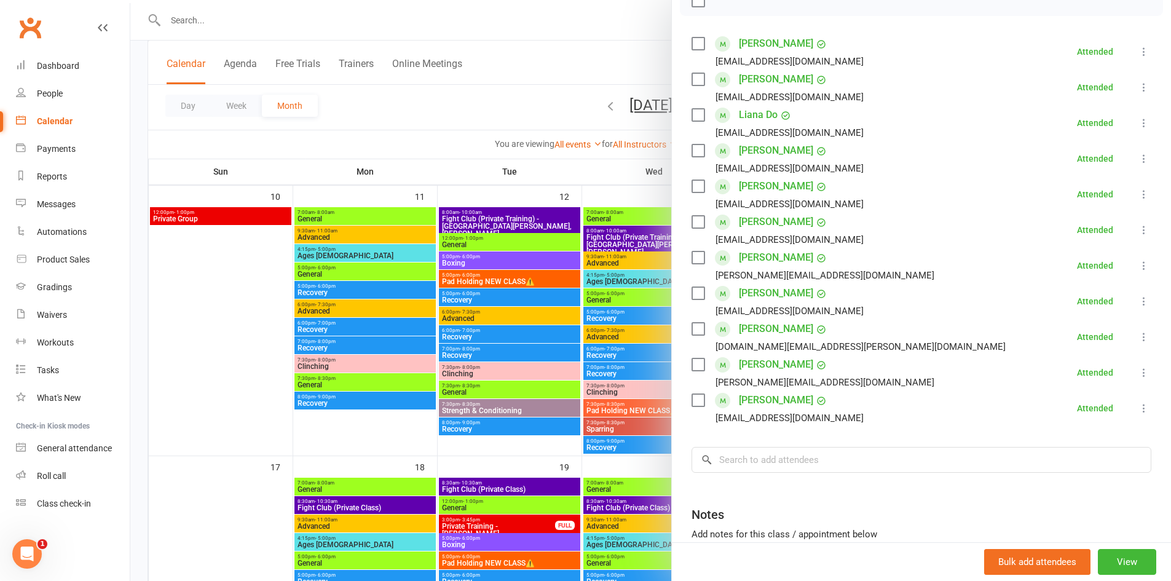
scroll to position [246, 0]
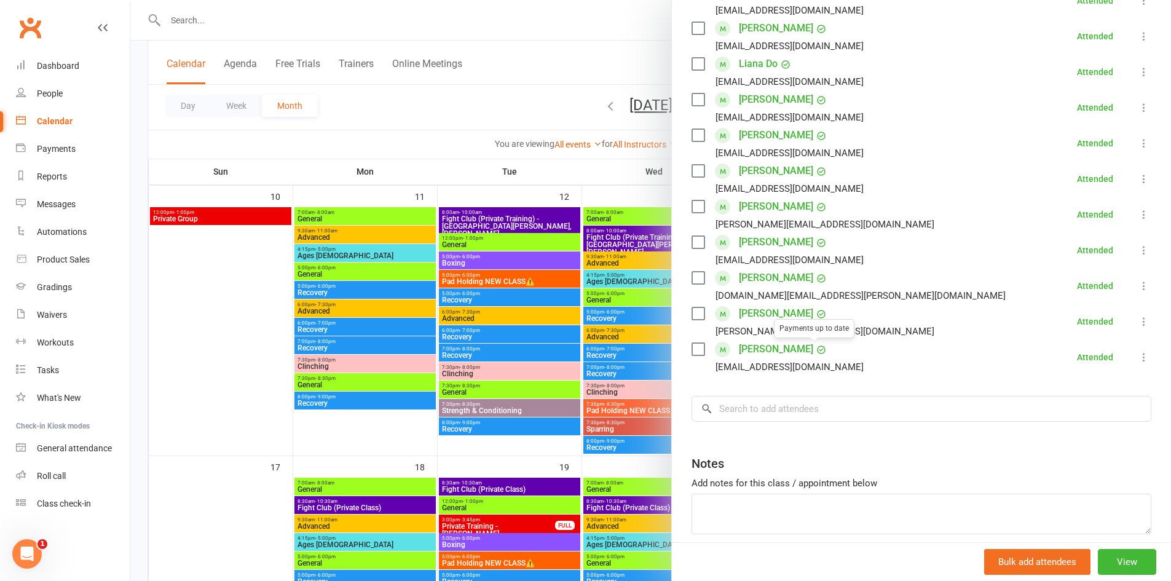
click at [582, 346] on div at bounding box center [650, 290] width 1041 height 581
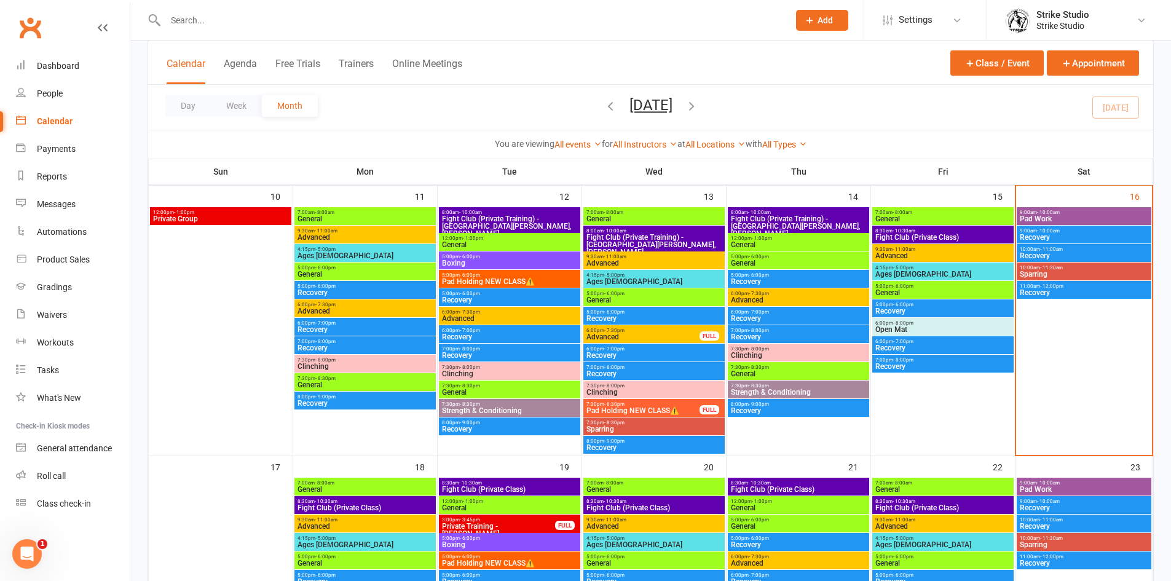
click at [1048, 239] on span "Recovery" at bounding box center [1084, 237] width 130 height 7
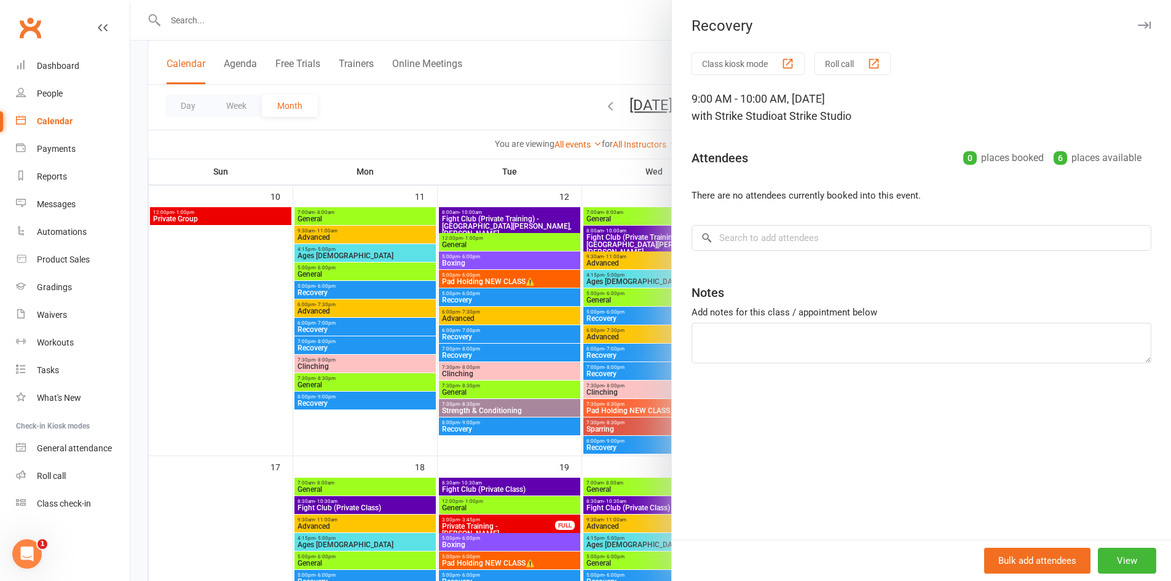
click at [647, 294] on div at bounding box center [650, 290] width 1041 height 581
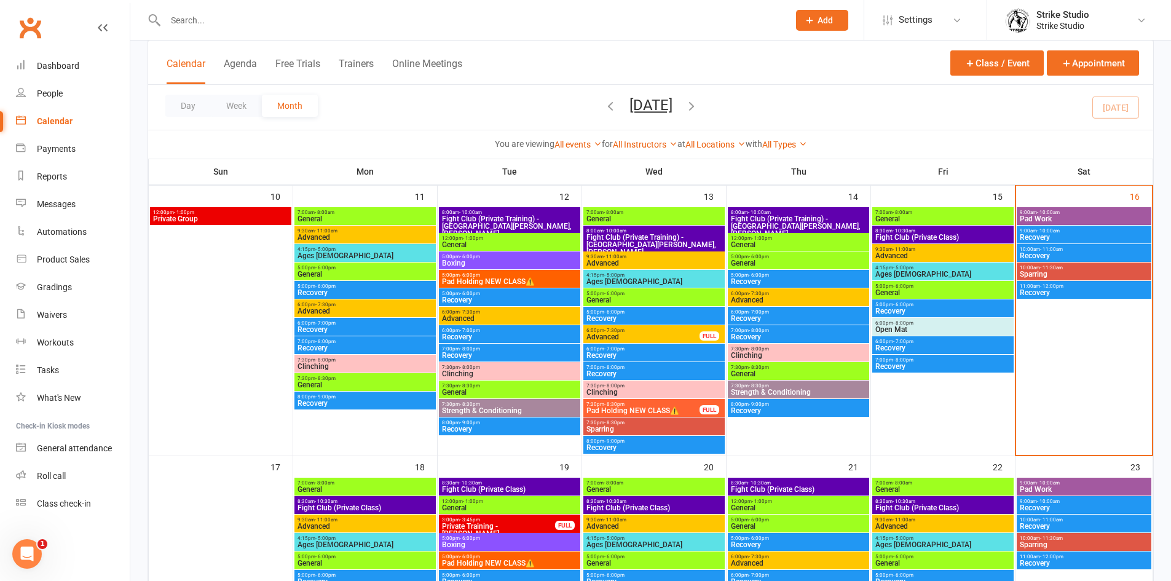
click at [1100, 254] on span "Recovery" at bounding box center [1084, 255] width 130 height 7
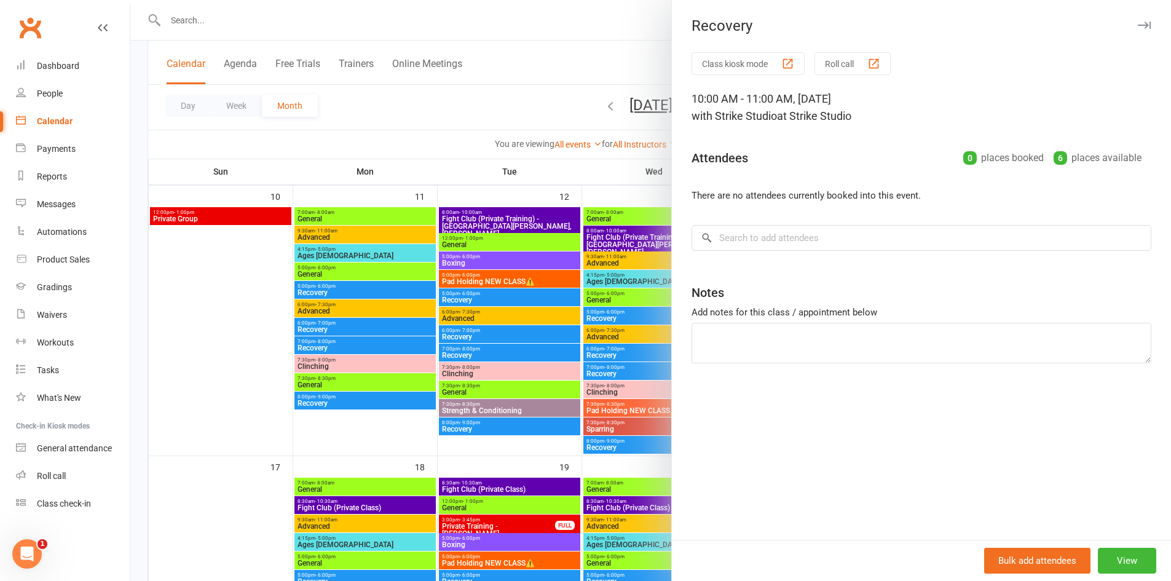
drag, startPoint x: 563, startPoint y: 392, endPoint x: 884, endPoint y: 349, distance: 323.8
click at [564, 392] on div at bounding box center [650, 290] width 1041 height 581
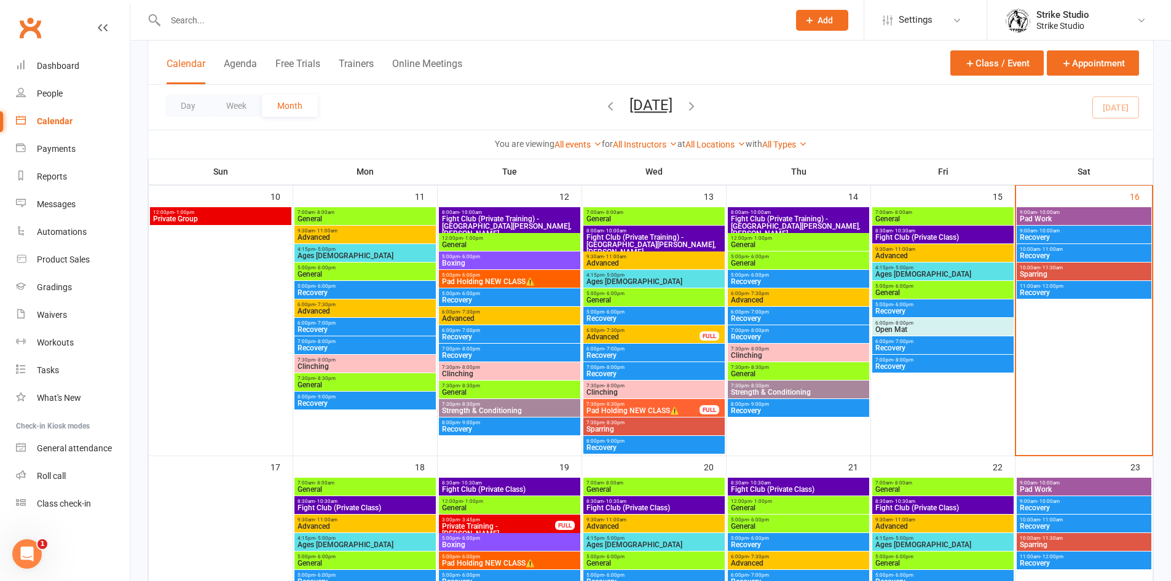
click at [1070, 293] on span "Recovery" at bounding box center [1084, 292] width 130 height 7
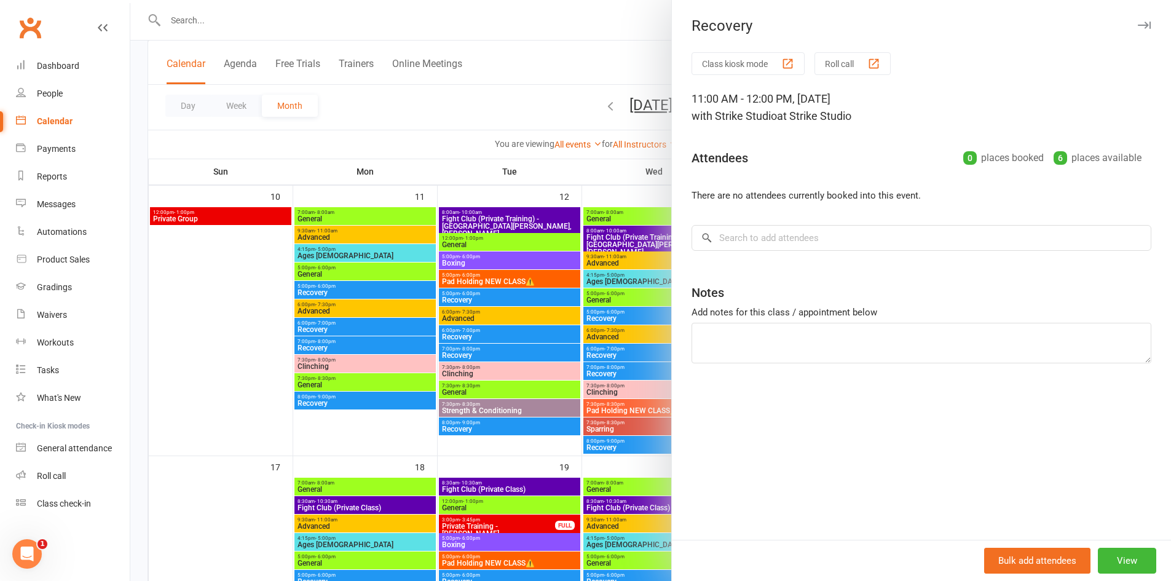
click at [309, 26] on div at bounding box center [650, 290] width 1041 height 581
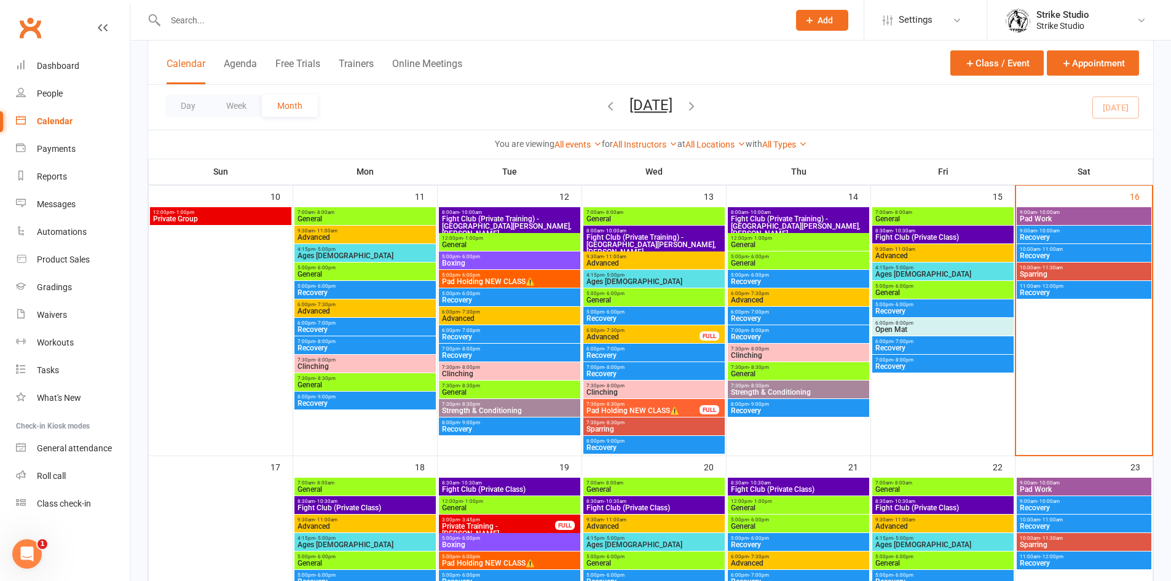
click at [317, 19] on input "text" at bounding box center [471, 20] width 618 height 17
paste input "[PERSON_NAME] '"
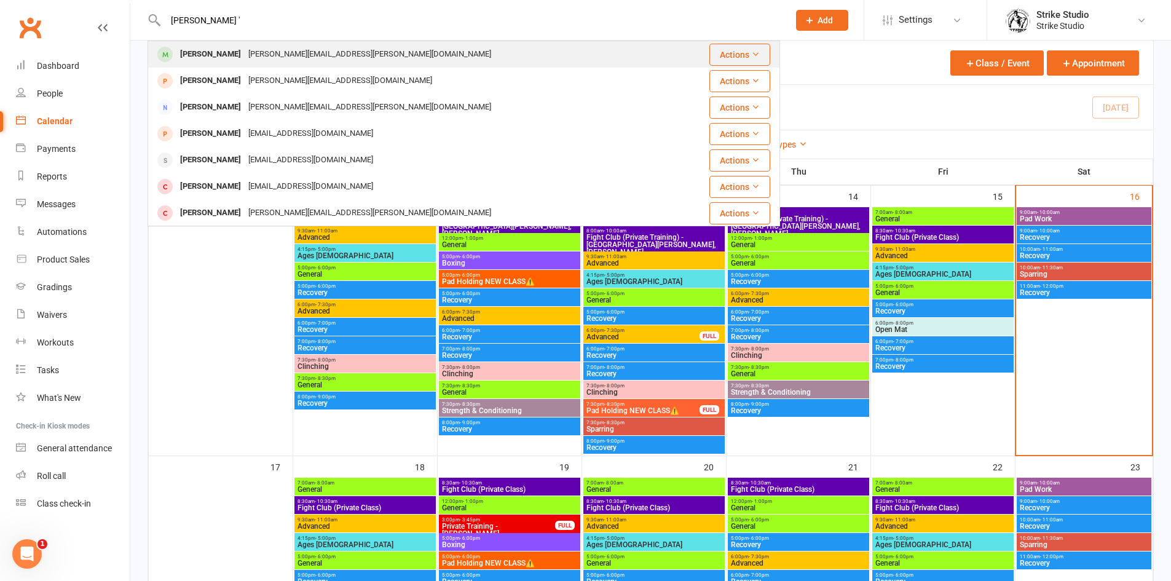
type input "[PERSON_NAME] '"
click at [294, 58] on div "[PERSON_NAME][EMAIL_ADDRESS][PERSON_NAME][DOMAIN_NAME]" at bounding box center [370, 54] width 250 height 18
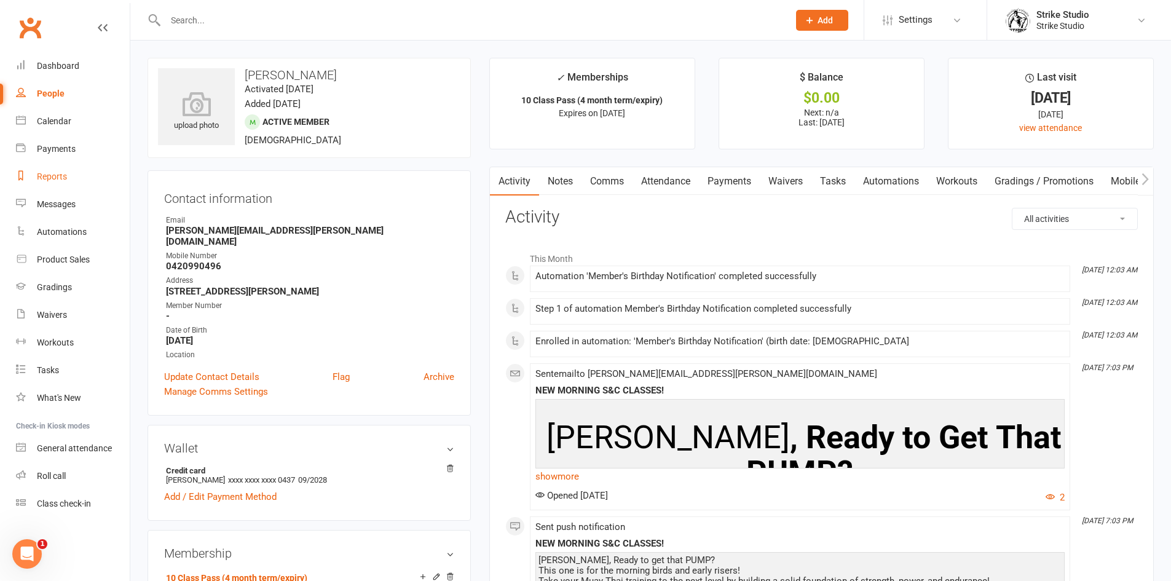
click at [48, 167] on link "Reports" at bounding box center [73, 177] width 114 height 28
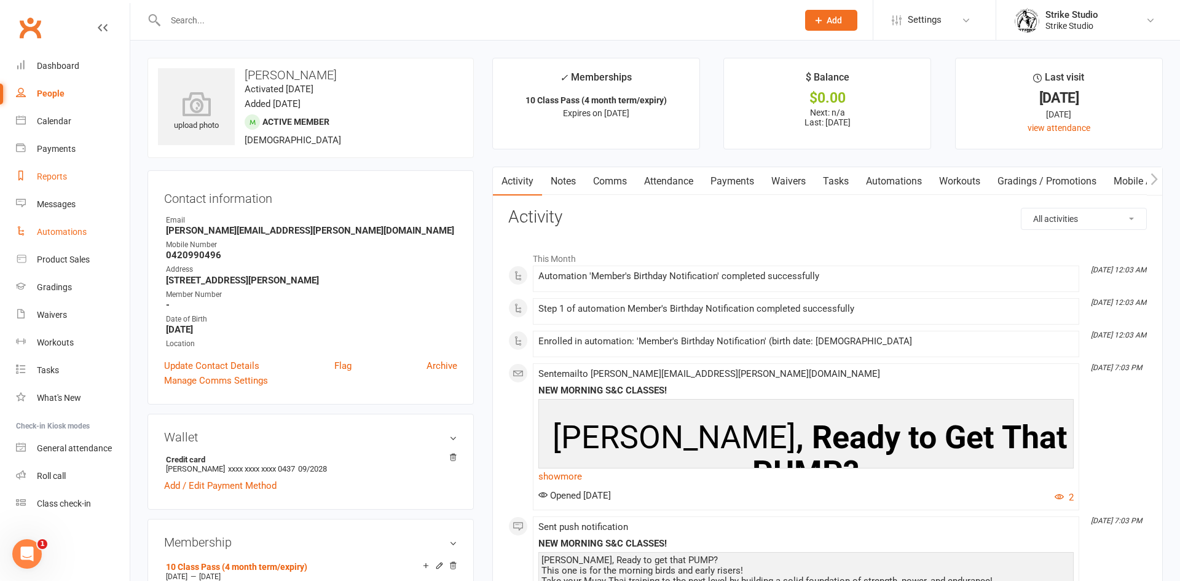
select select "100"
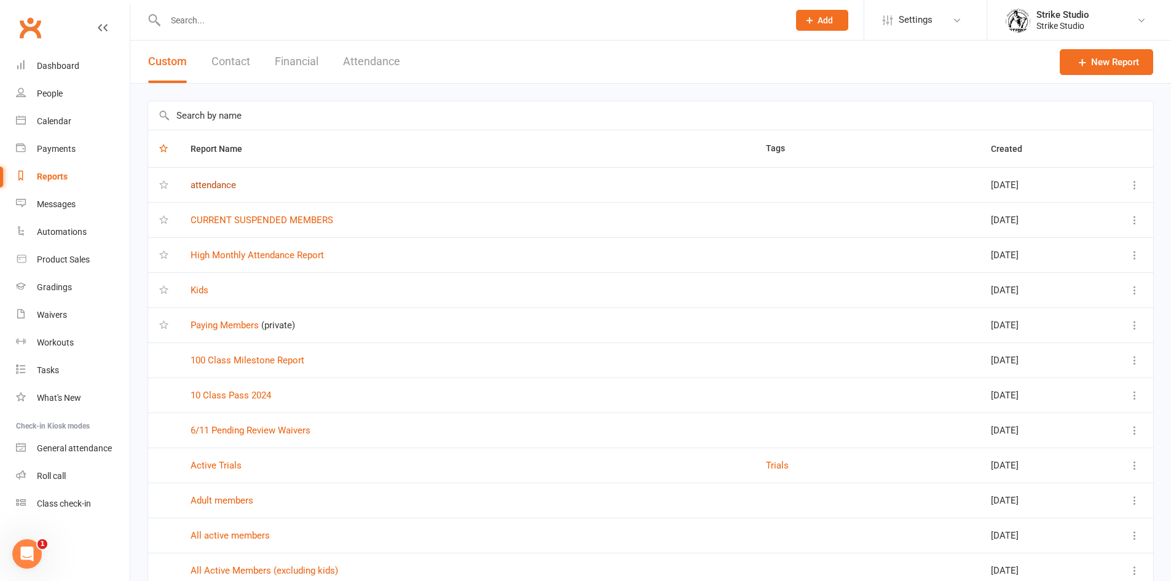
click at [223, 187] on link "attendance" at bounding box center [213, 184] width 45 height 11
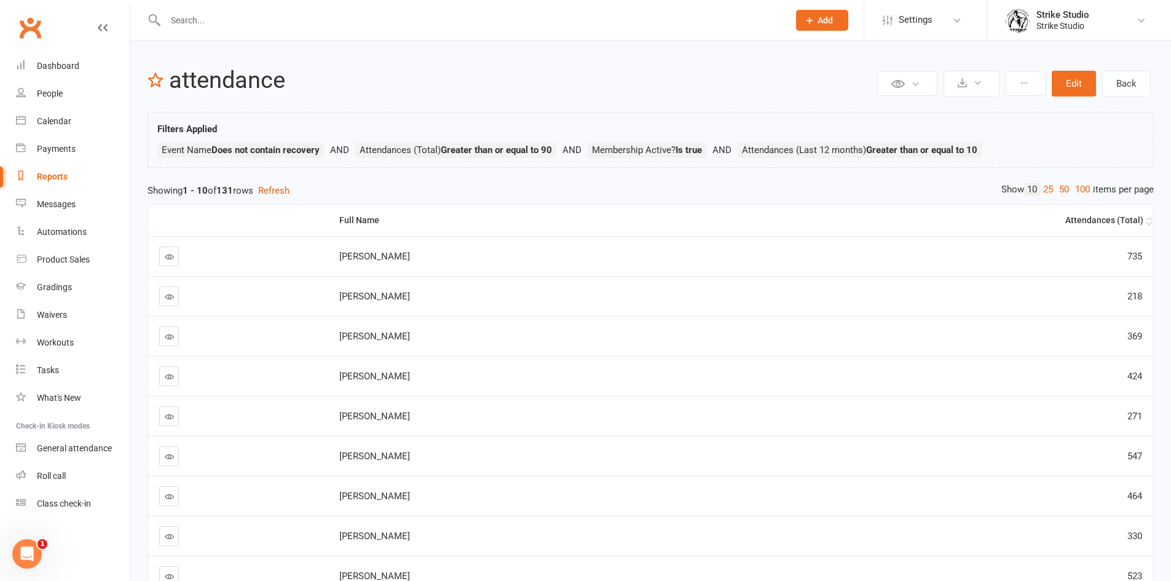
click at [1090, 218] on div "Attendances (Total)" at bounding box center [940, 220] width 405 height 9
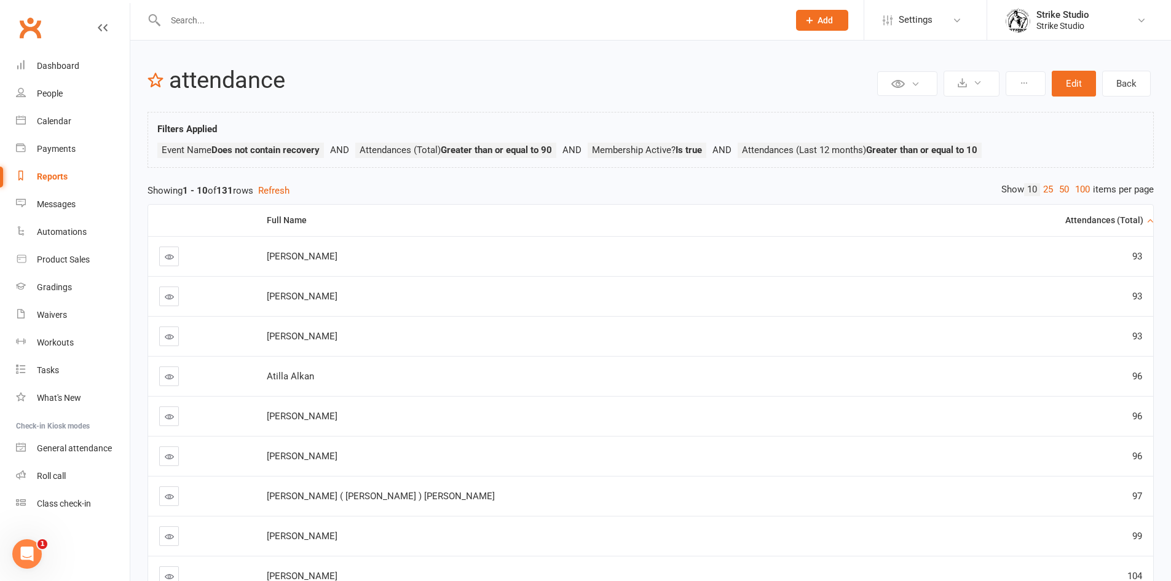
click at [1090, 218] on div "Attendances (Total)" at bounding box center [1027, 220] width 234 height 9
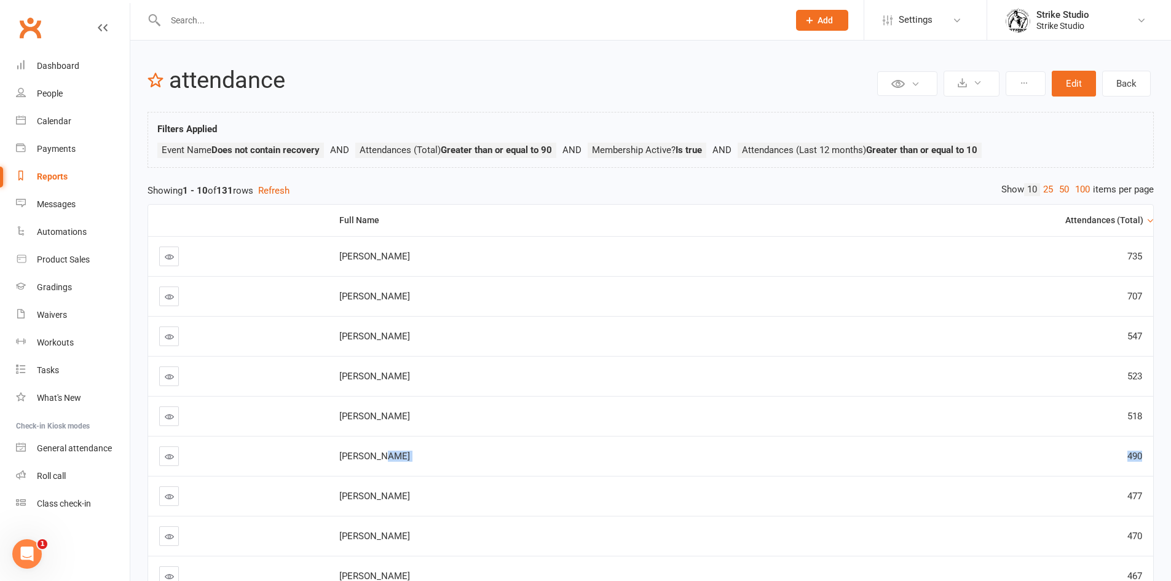
drag, startPoint x: 1149, startPoint y: 455, endPoint x: 424, endPoint y: 456, distance: 725.4
click at [424, 456] on tr "[PERSON_NAME] 490" at bounding box center [650, 456] width 1005 height 40
click at [421, 456] on div "[PERSON_NAME]" at bounding box center [527, 456] width 377 height 10
click at [339, 467] on td "[PERSON_NAME]" at bounding box center [528, 456] width 400 height 40
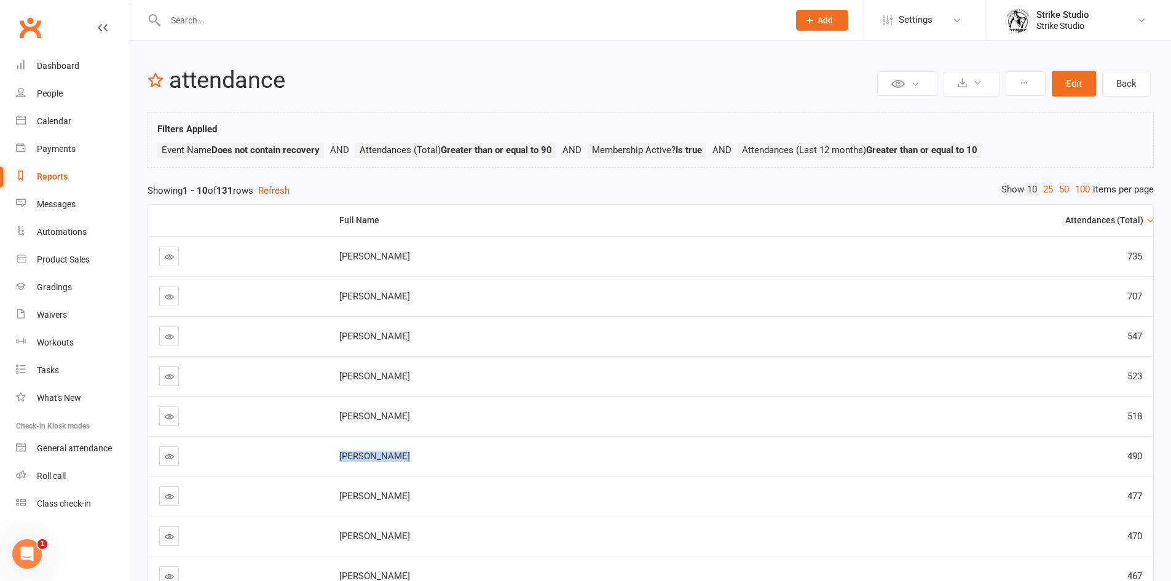
click at [339, 467] on td "[PERSON_NAME]" at bounding box center [528, 456] width 400 height 40
click at [495, 476] on td "[PERSON_NAME]" at bounding box center [528, 496] width 400 height 40
click at [765, 410] on tr "[PERSON_NAME] 518" at bounding box center [650, 416] width 1005 height 40
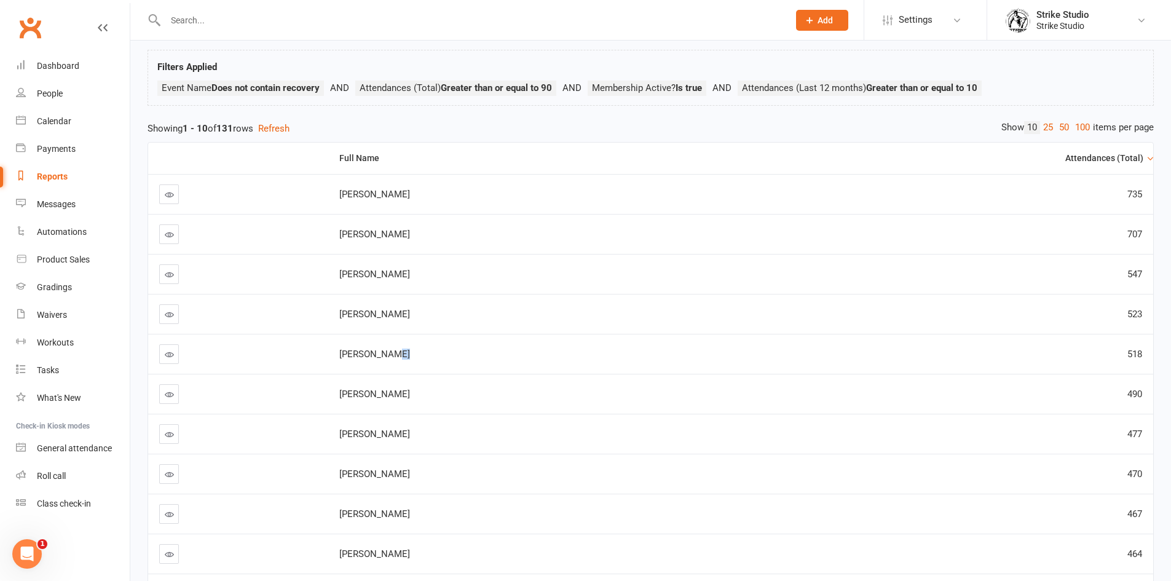
scroll to position [123, 0]
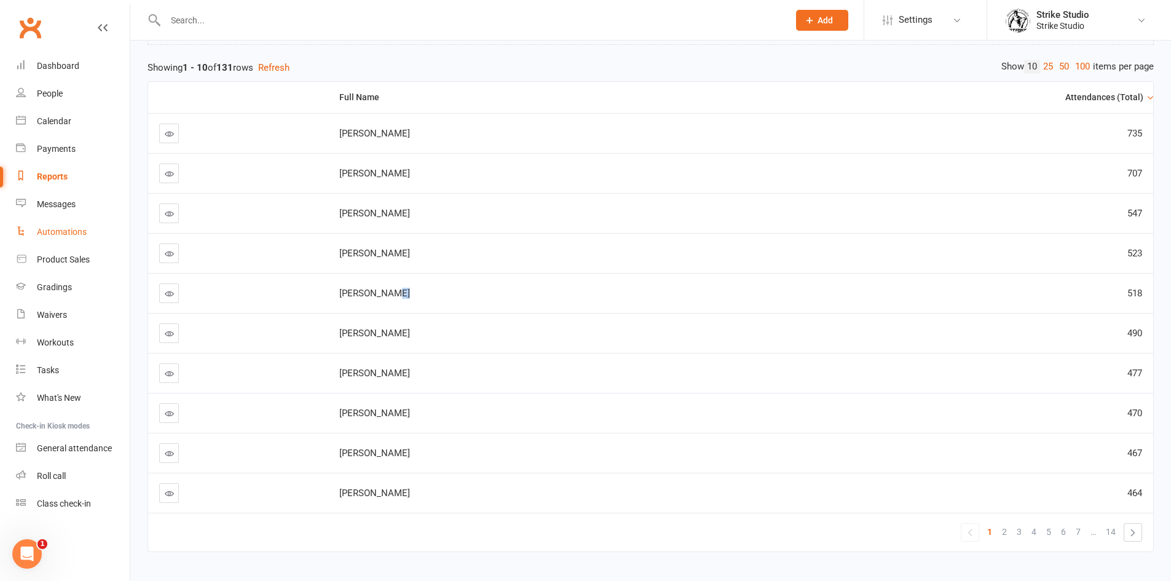
click at [46, 230] on div "Automations" at bounding box center [62, 232] width 50 height 10
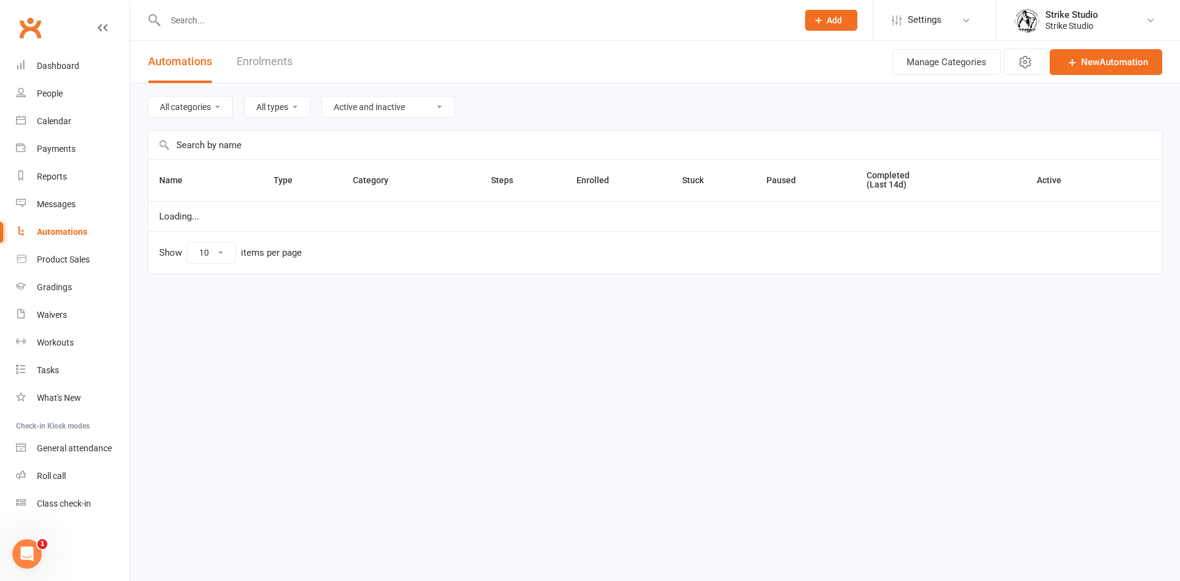
select select "100"
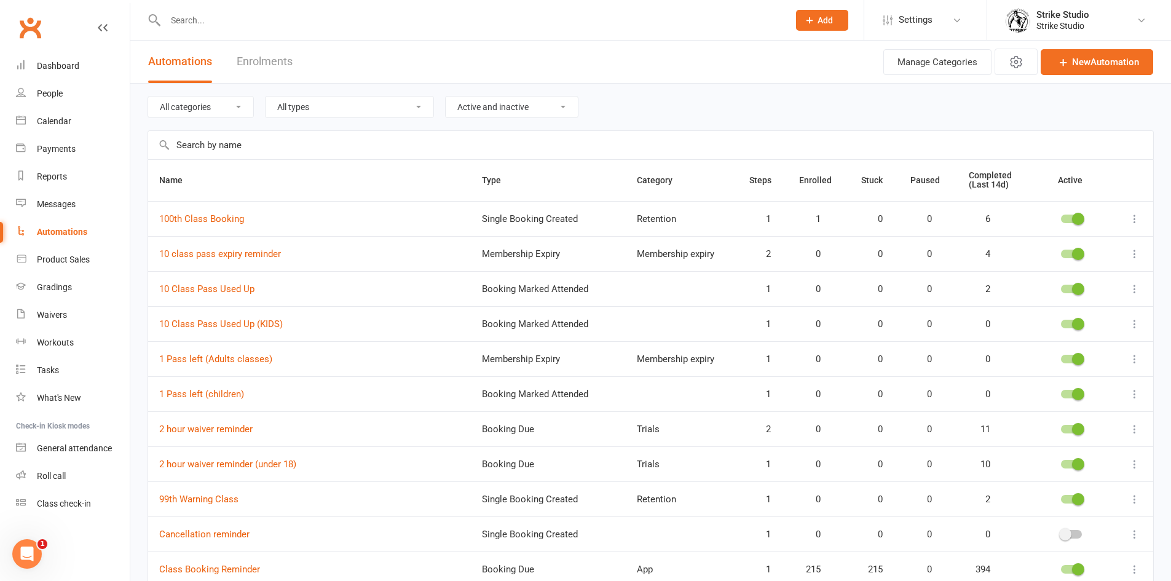
click at [561, 30] on div at bounding box center [464, 20] width 633 height 40
click at [567, 20] on input "text" at bounding box center [471, 20] width 618 height 17
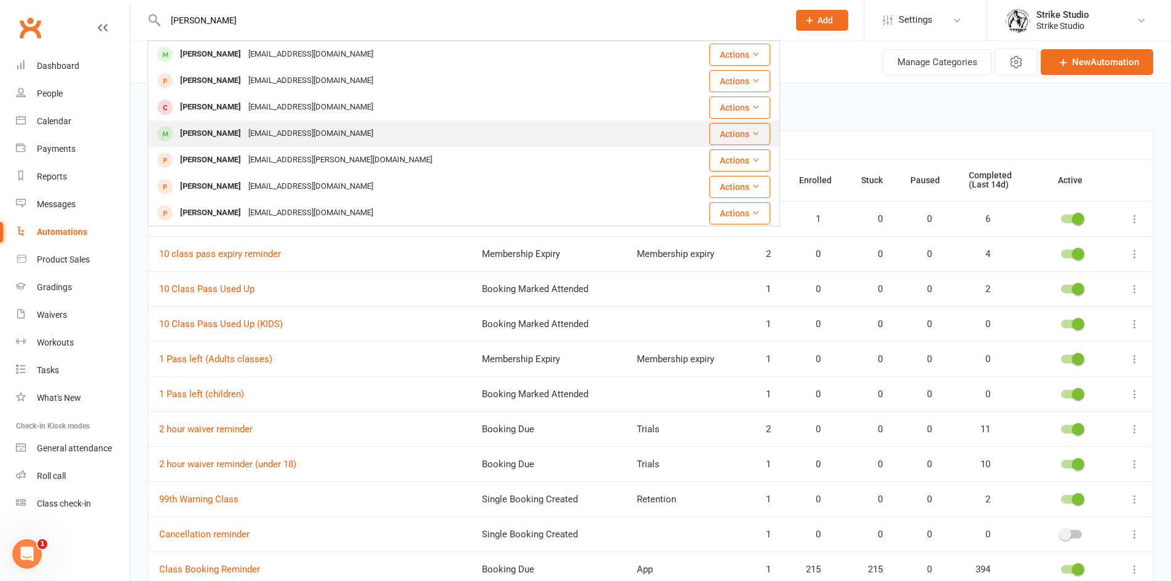
type input "[PERSON_NAME]"
click at [339, 133] on div "[PERSON_NAME] [EMAIL_ADDRESS][DOMAIN_NAME]" at bounding box center [417, 133] width 537 height 25
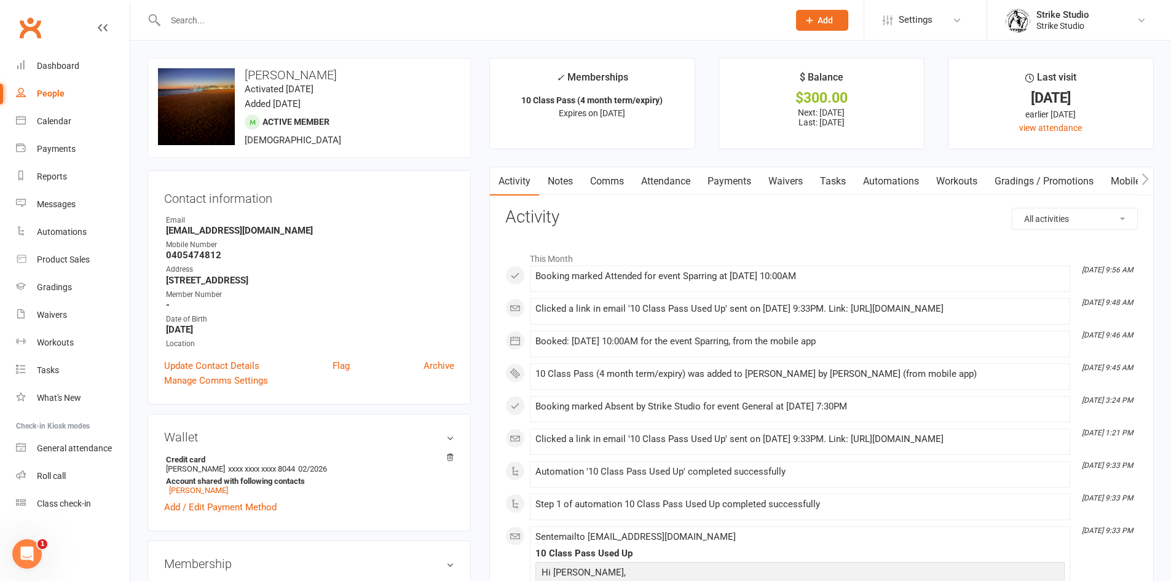
click at [765, 176] on link "Waivers" at bounding box center [786, 181] width 52 height 28
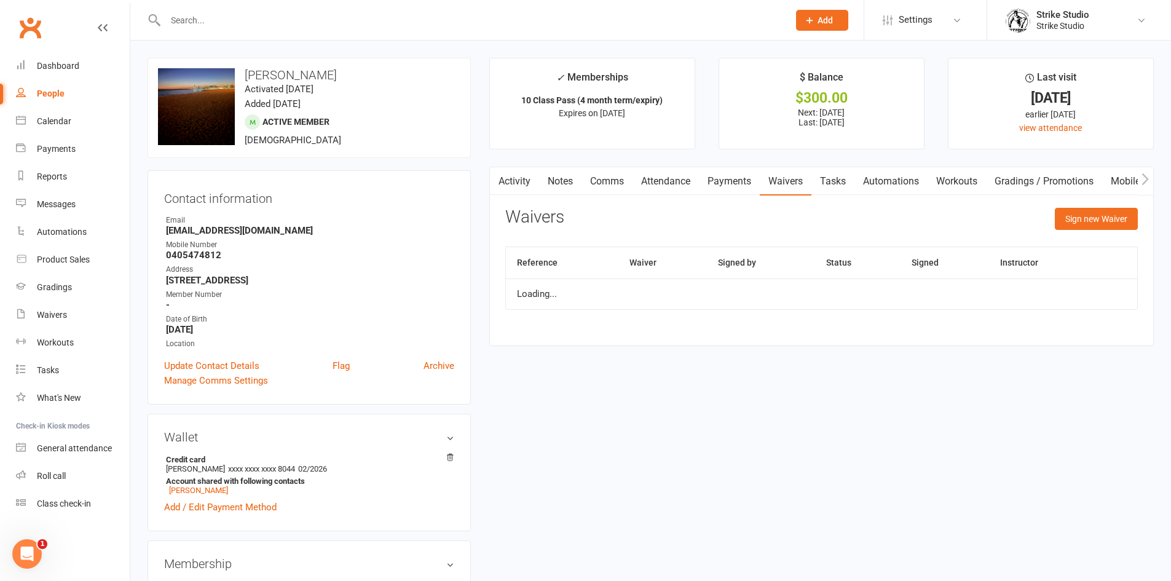
click at [754, 180] on link "Payments" at bounding box center [729, 181] width 61 height 28
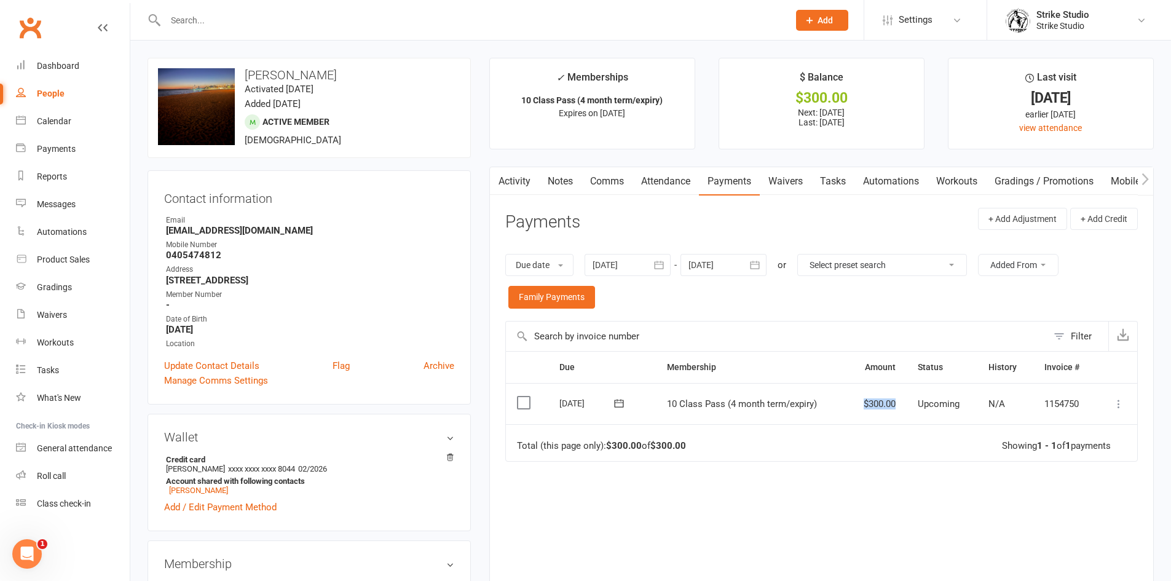
drag, startPoint x: 901, startPoint y: 414, endPoint x: 830, endPoint y: 424, distance: 72.0
click at [830, 424] on tr "Select this [DATE] [PERSON_NAME] 10 Class Pass (4 month term/expiry) $300.00 Up…" at bounding box center [821, 404] width 631 height 42
drag, startPoint x: 830, startPoint y: 424, endPoint x: 824, endPoint y: 419, distance: 7.9
click at [824, 419] on table "Due Contact Membership Amount Status History Invoice # Select this [DATE] [PERS…" at bounding box center [821, 406] width 633 height 111
click at [856, 425] on td "Total (this page only): $300.00 of $300.00 Showing 1 - 1 of 1 payments" at bounding box center [821, 442] width 631 height 37
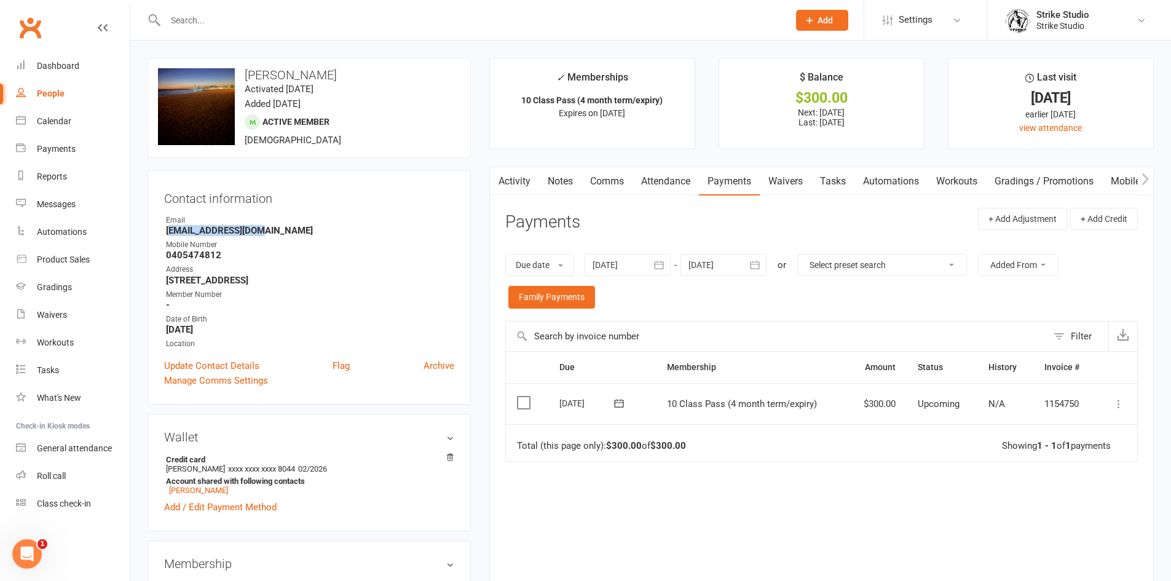
drag, startPoint x: 170, startPoint y: 231, endPoint x: 261, endPoint y: 231, distance: 91.0
click at [261, 231] on strong "[EMAIL_ADDRESS][DOMAIN_NAME]" at bounding box center [310, 230] width 288 height 11
